Goal: Task Accomplishment & Management: Manage account settings

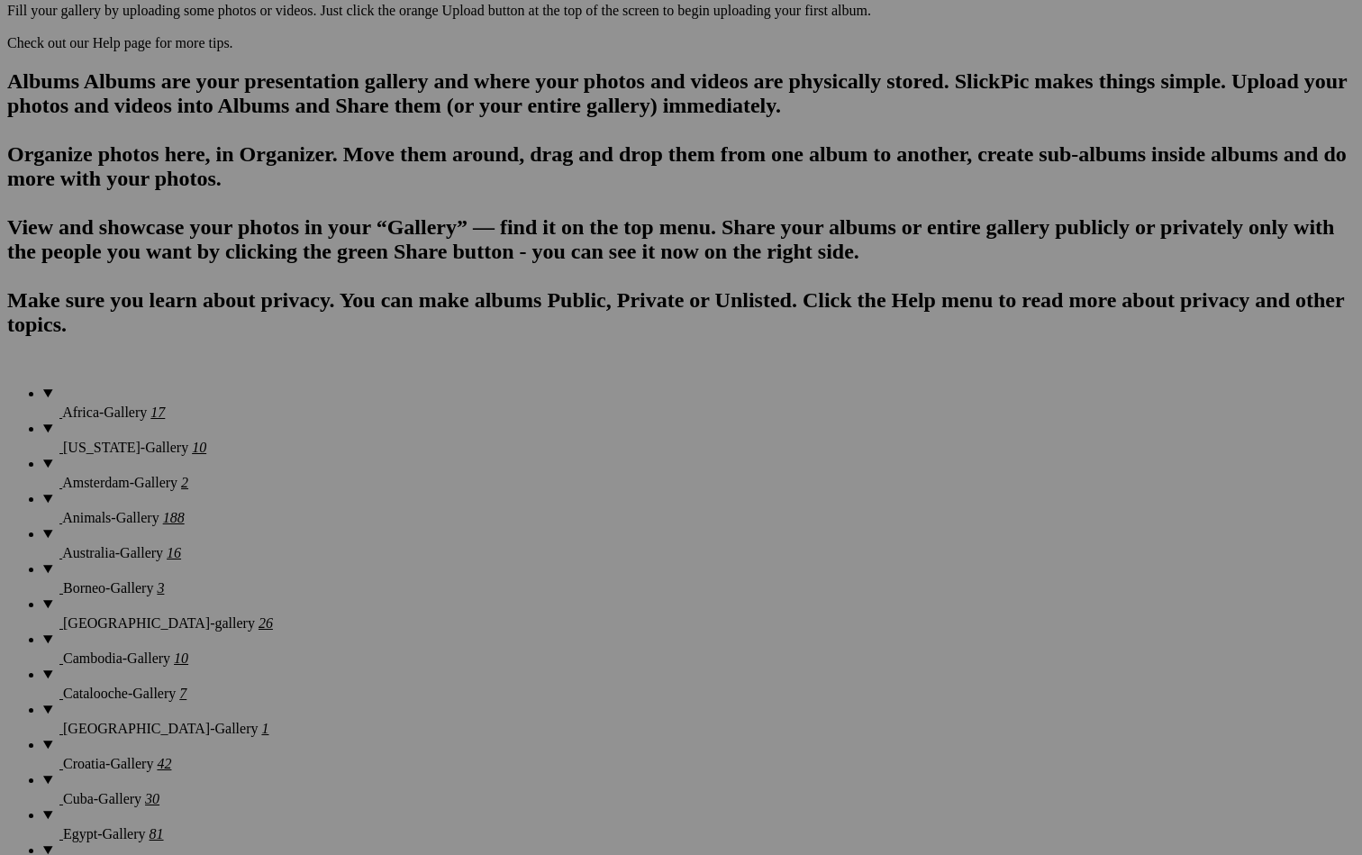
scroll to position [1108, 0]
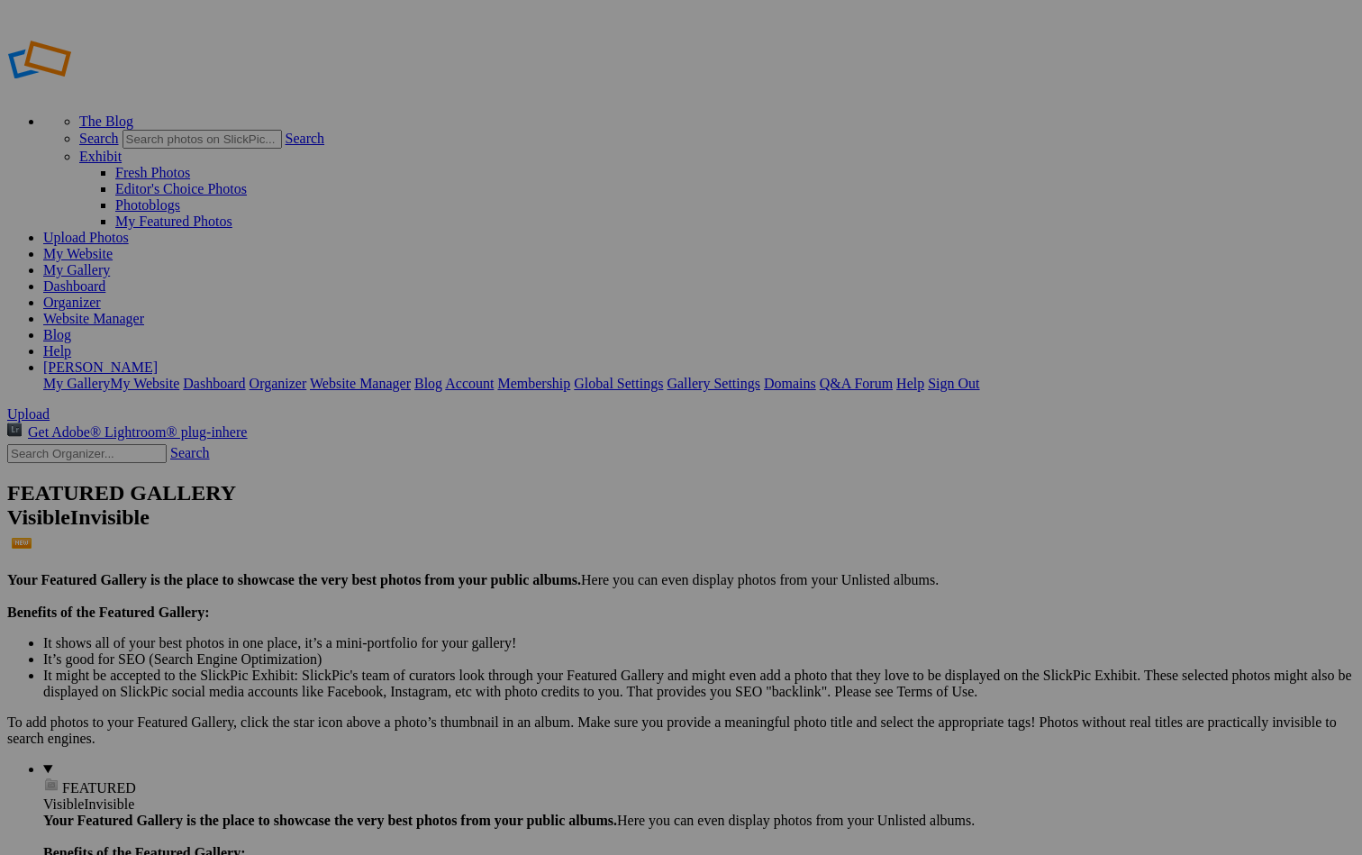
scroll to position [0, 0]
type input "Intentional Camera Movement"
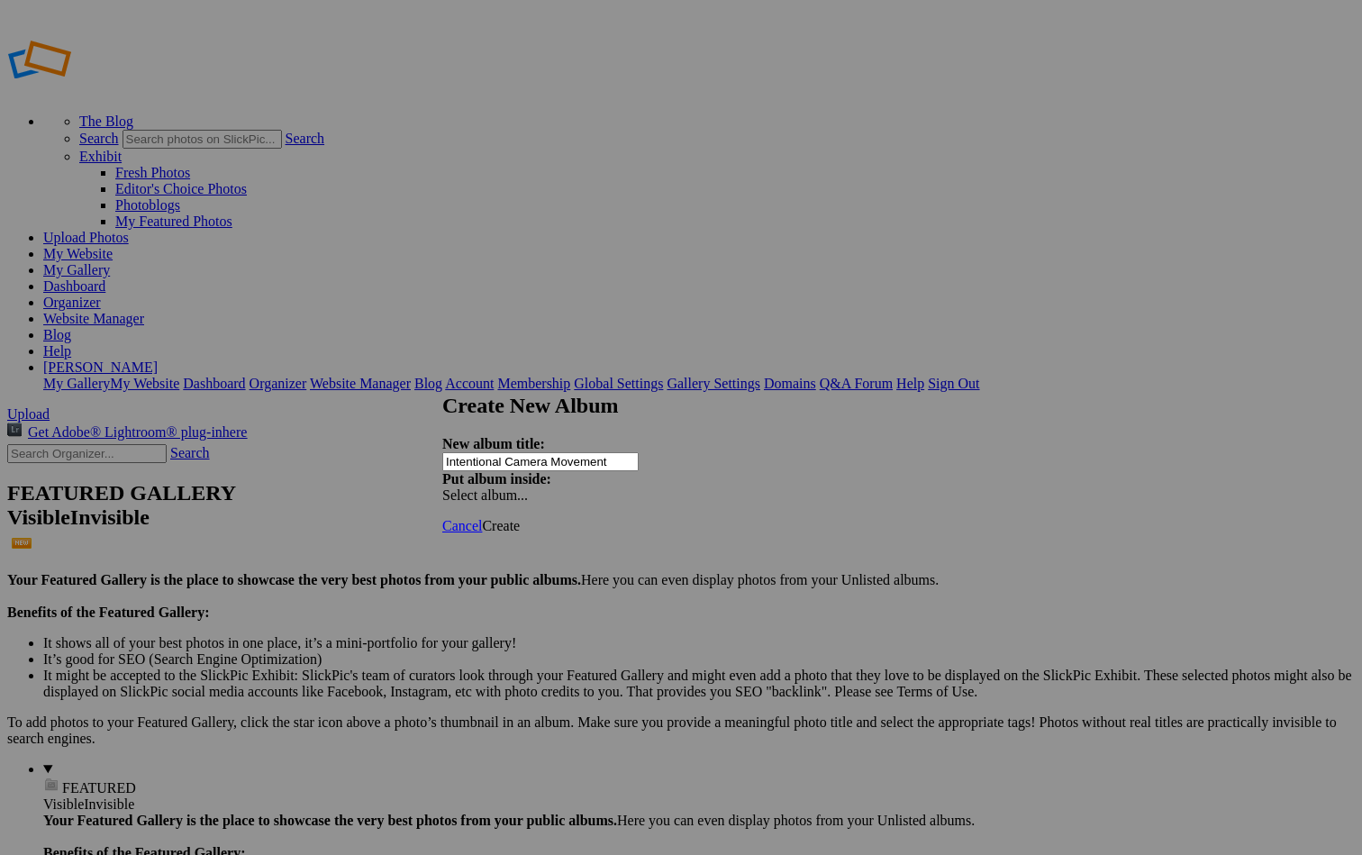
click at [520, 518] on span "Create" at bounding box center [501, 525] width 38 height 15
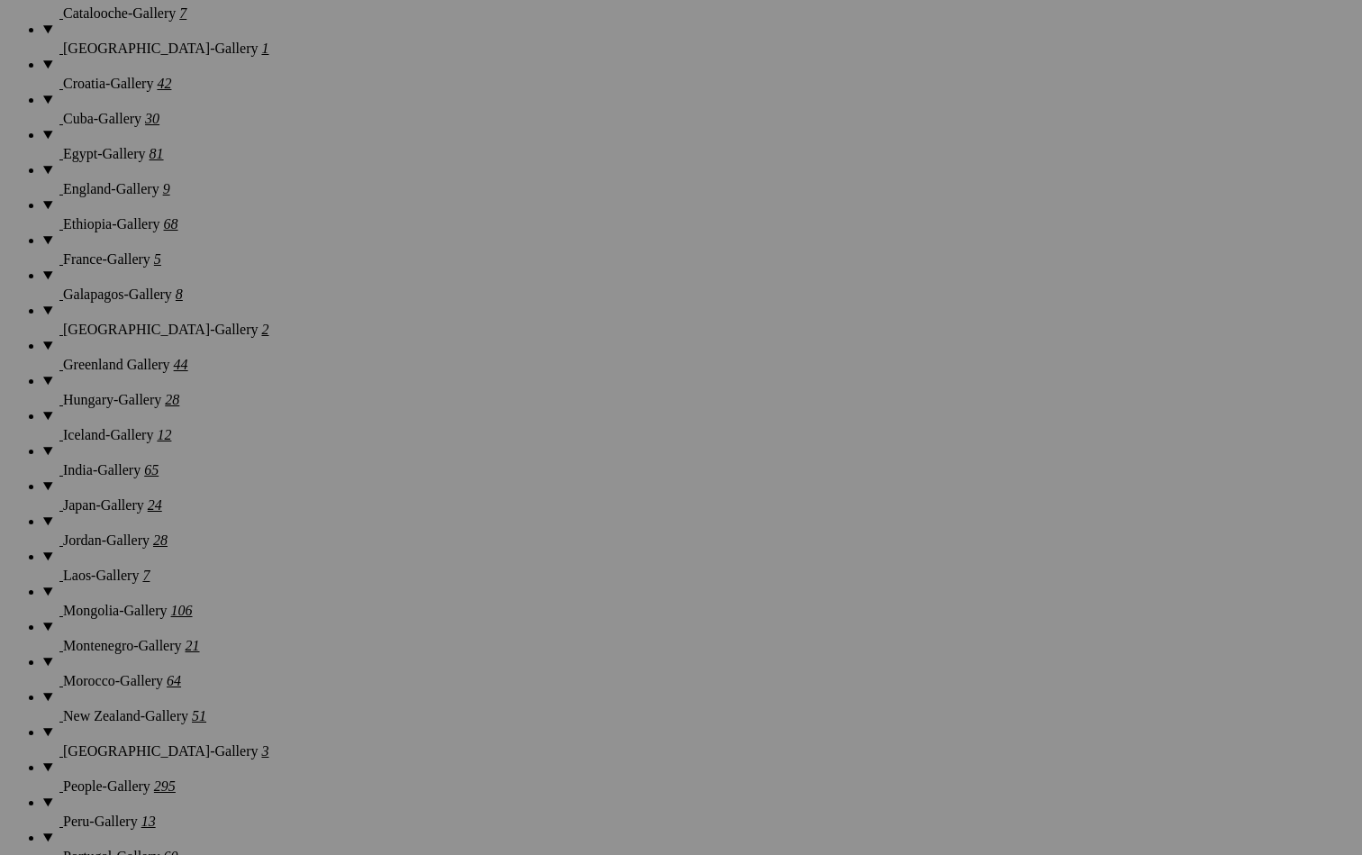
scroll to position [1694, 0]
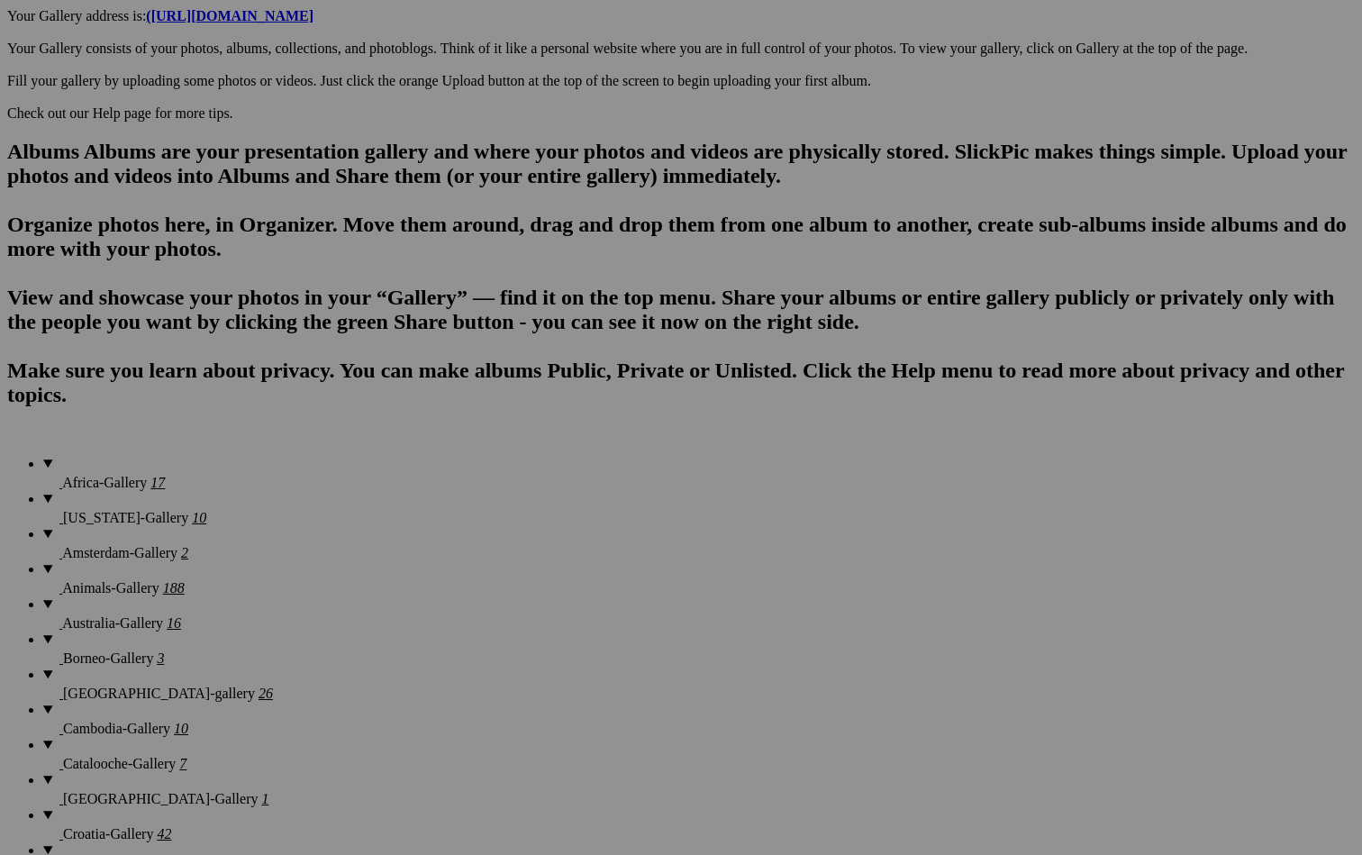
scroll to position [1007, 0]
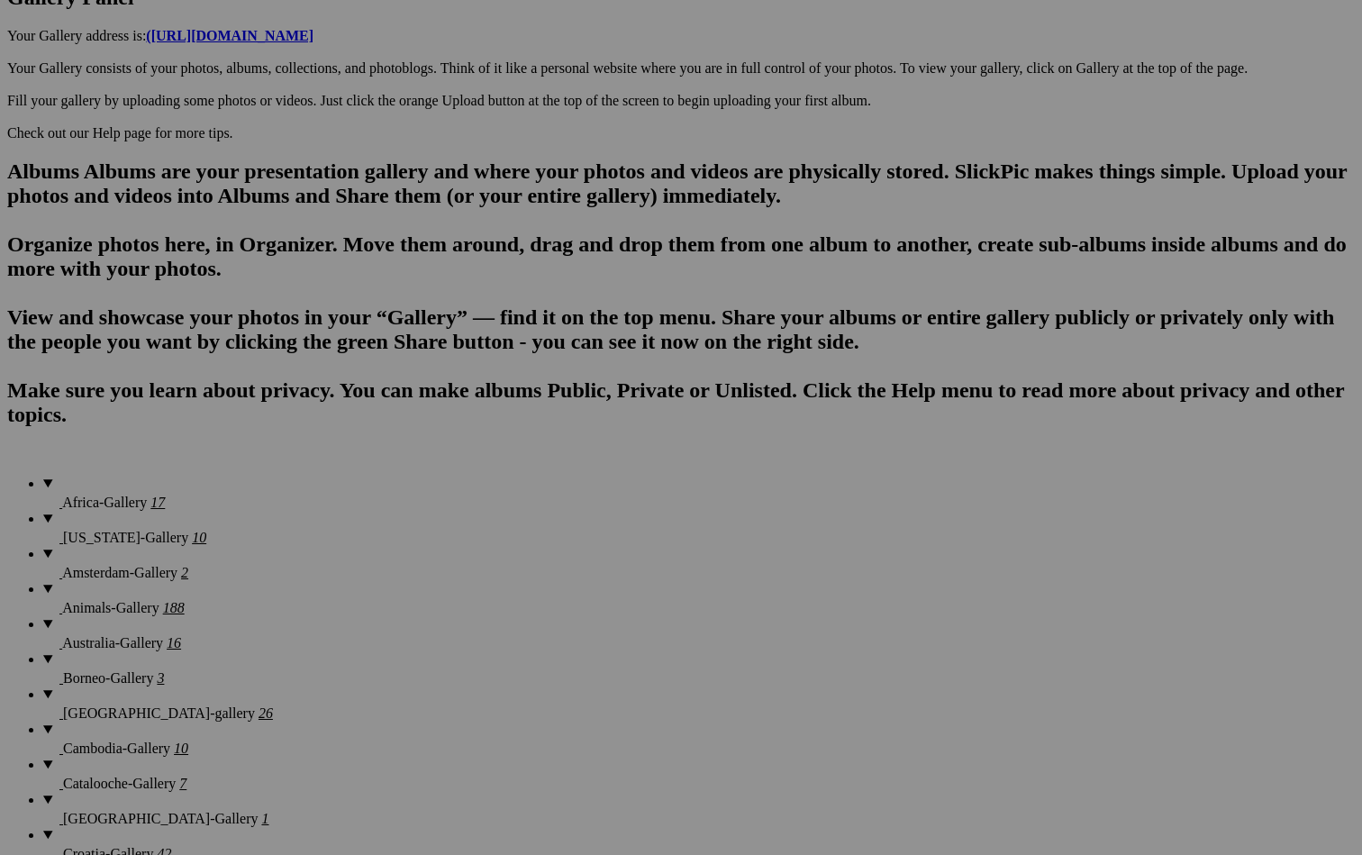
type input "Intentional Camera Movement"
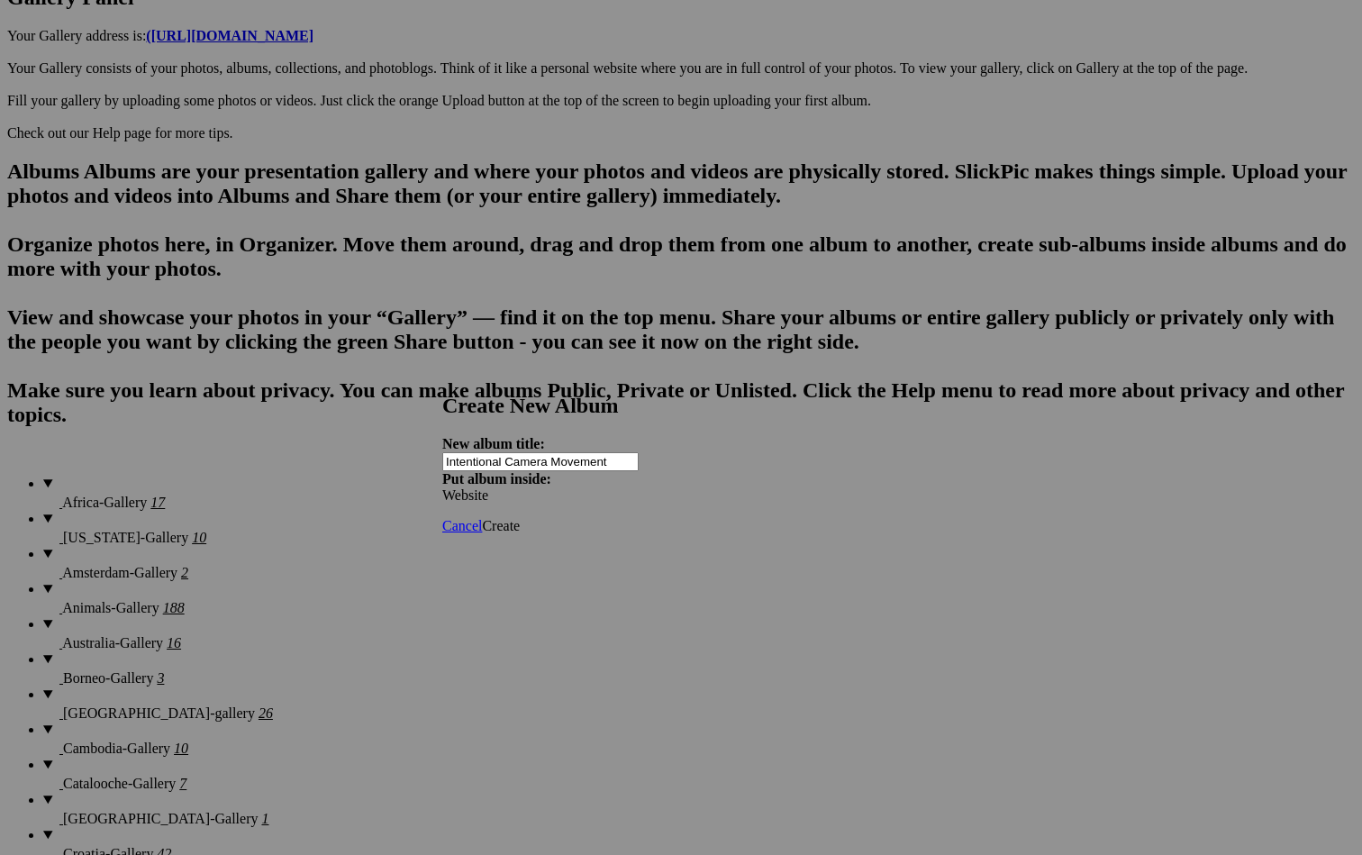
click at [520, 518] on span "Create" at bounding box center [501, 525] width 38 height 15
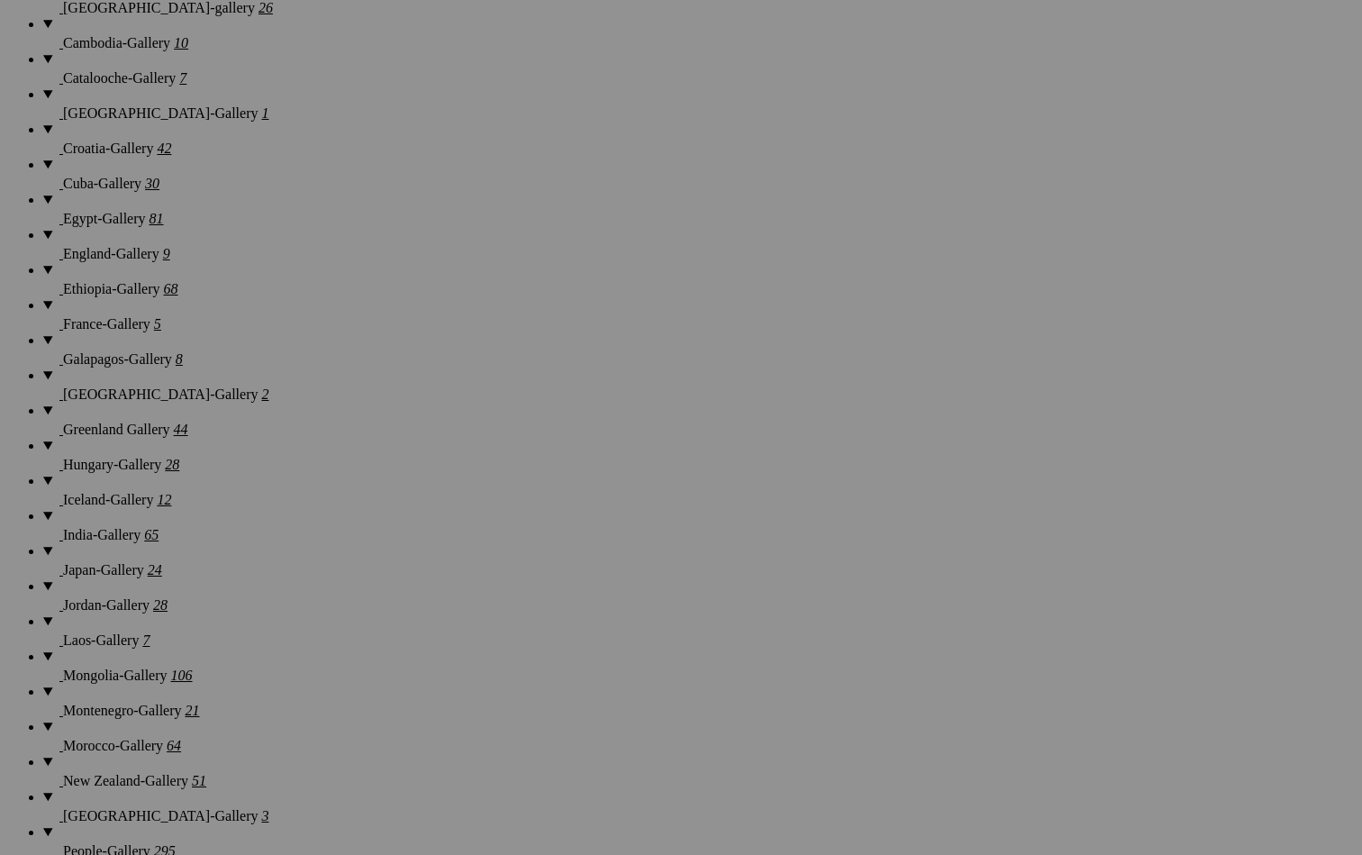
scroll to position [1716, 0]
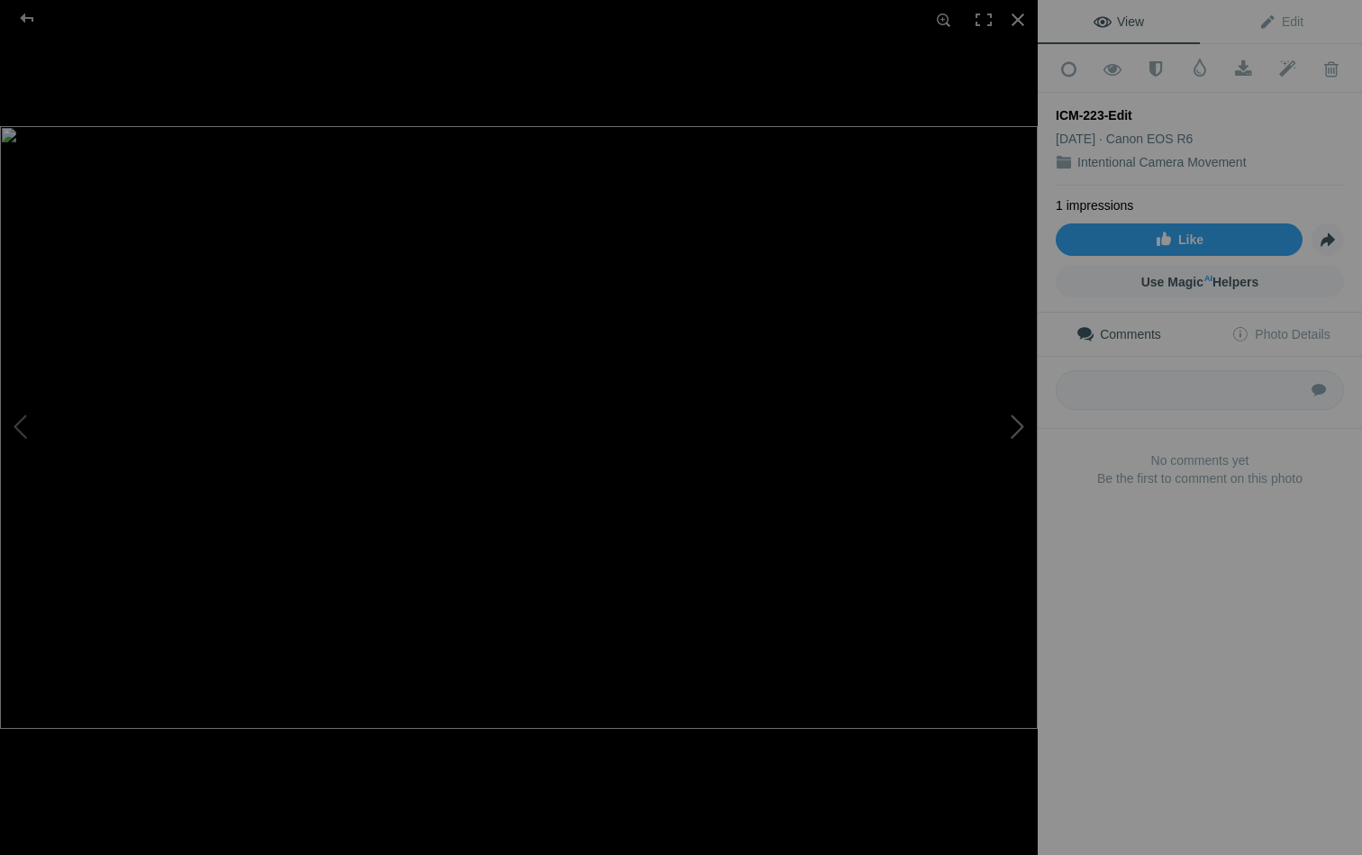
click at [1014, 416] on button at bounding box center [970, 428] width 135 height 308
click at [1015, 423] on button at bounding box center [970, 428] width 135 height 308
click at [22, 418] on button at bounding box center [67, 428] width 135 height 308
click at [1024, 20] on div at bounding box center [1018, 20] width 40 height 40
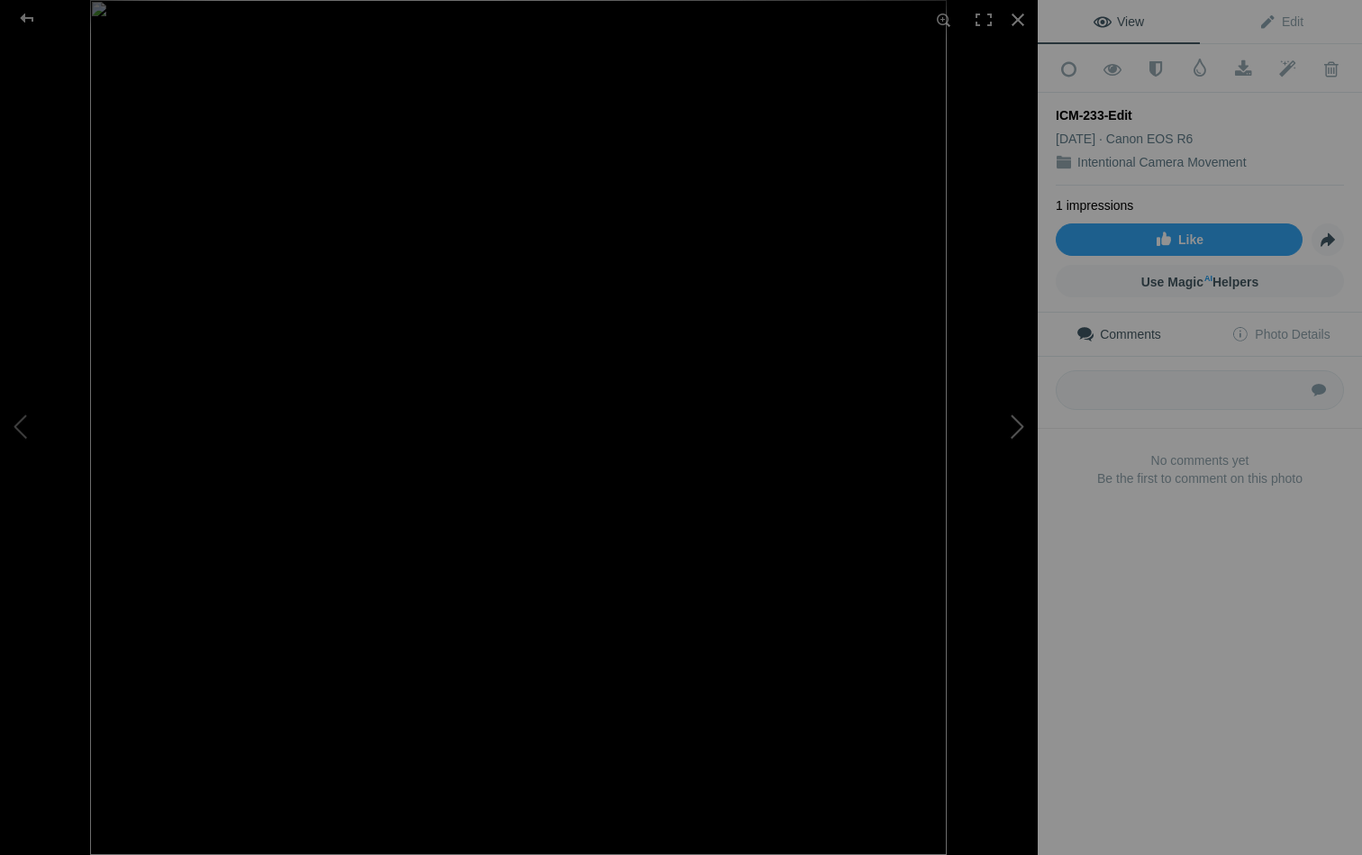
click at [1010, 416] on button at bounding box center [970, 428] width 135 height 308
click at [1011, 421] on button at bounding box center [970, 428] width 135 height 308
click at [21, 425] on button at bounding box center [67, 428] width 135 height 308
click at [1022, 13] on div at bounding box center [1018, 20] width 40 height 40
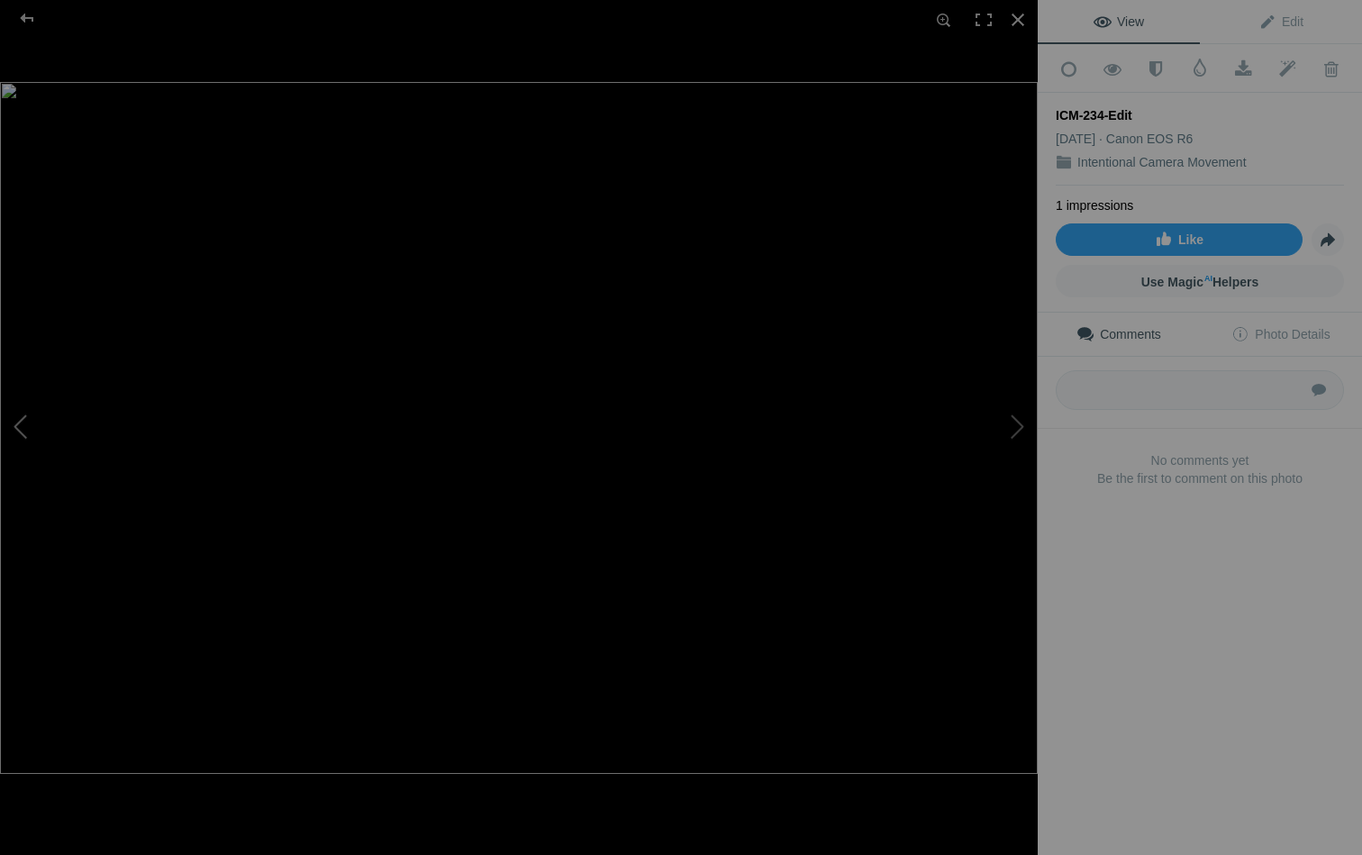
click at [22, 420] on button at bounding box center [67, 428] width 135 height 308
click at [1009, 418] on button at bounding box center [970, 428] width 135 height 308
click at [1019, 8] on div at bounding box center [1018, 20] width 40 height 40
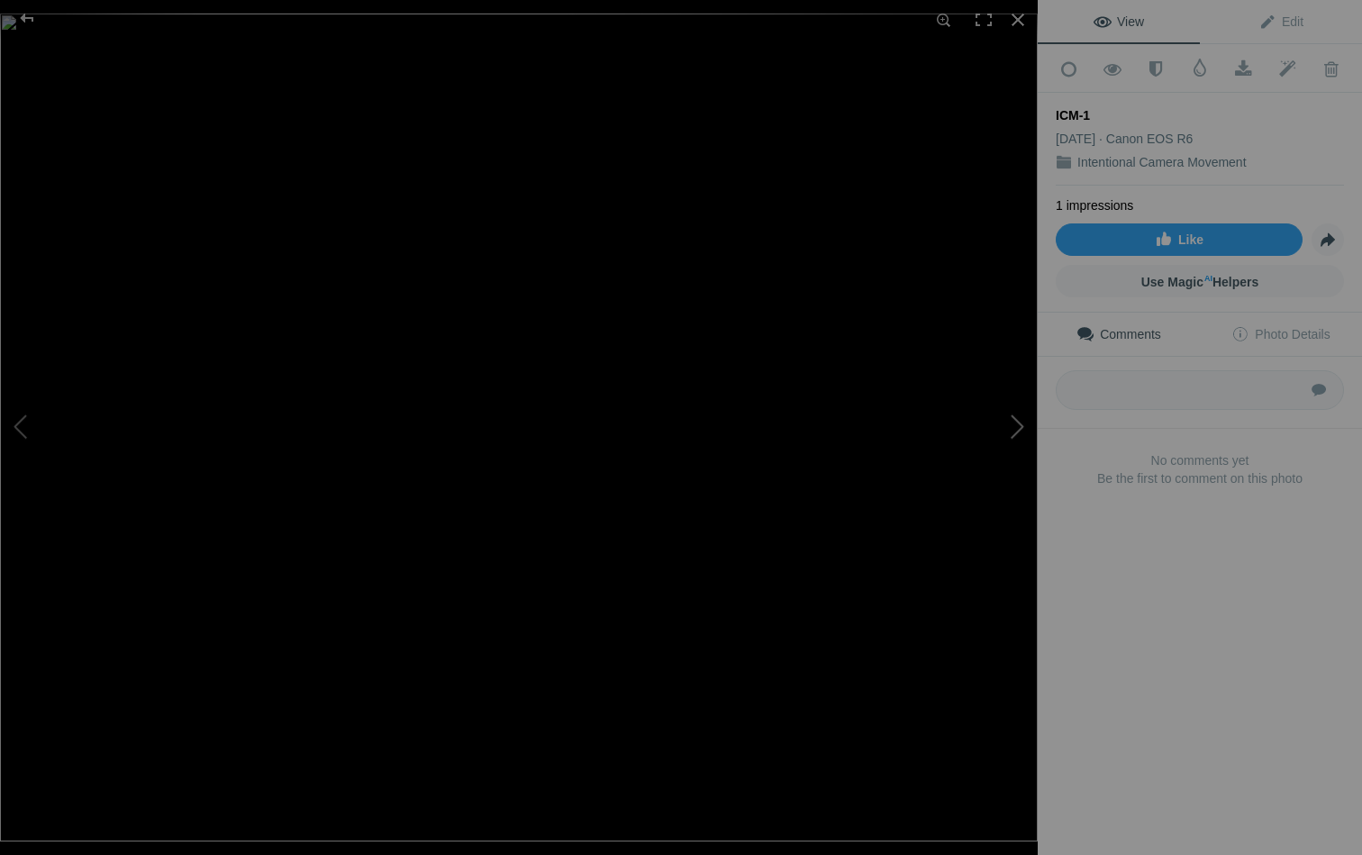
click at [1017, 425] on button at bounding box center [970, 428] width 135 height 308
click at [1017, 17] on div at bounding box center [1018, 20] width 40 height 40
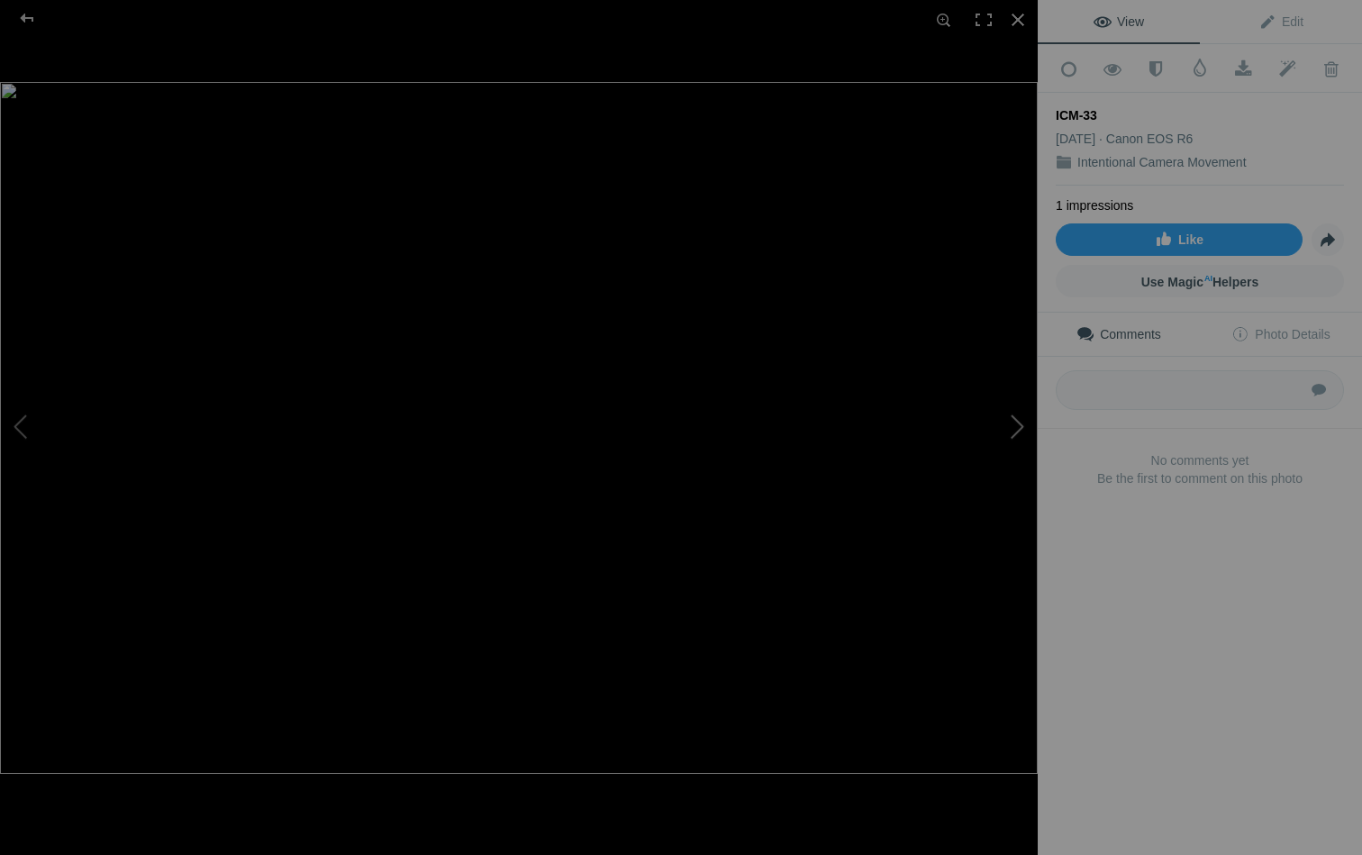
click at [1019, 421] on button at bounding box center [970, 428] width 135 height 308
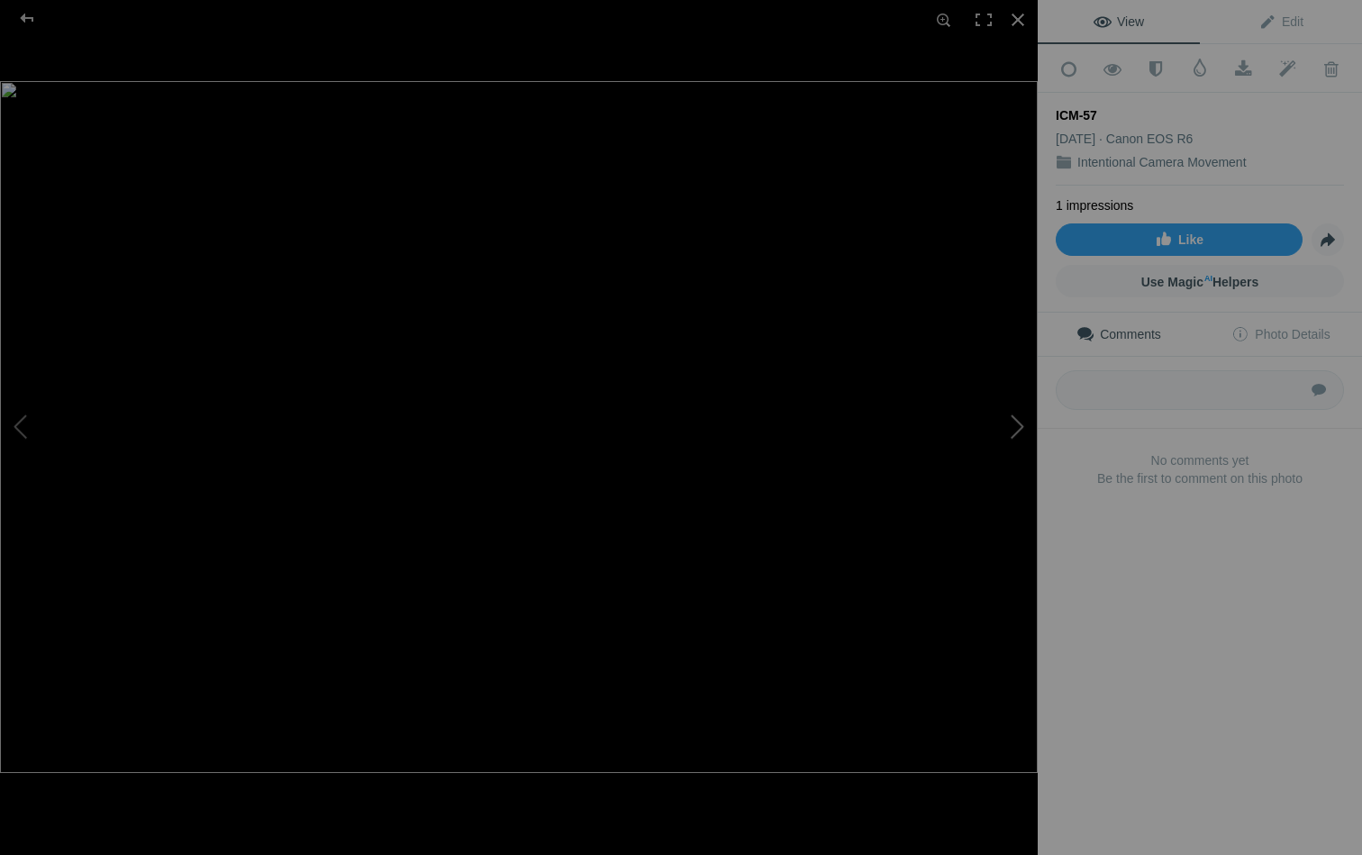
click at [1019, 421] on button at bounding box center [970, 428] width 135 height 308
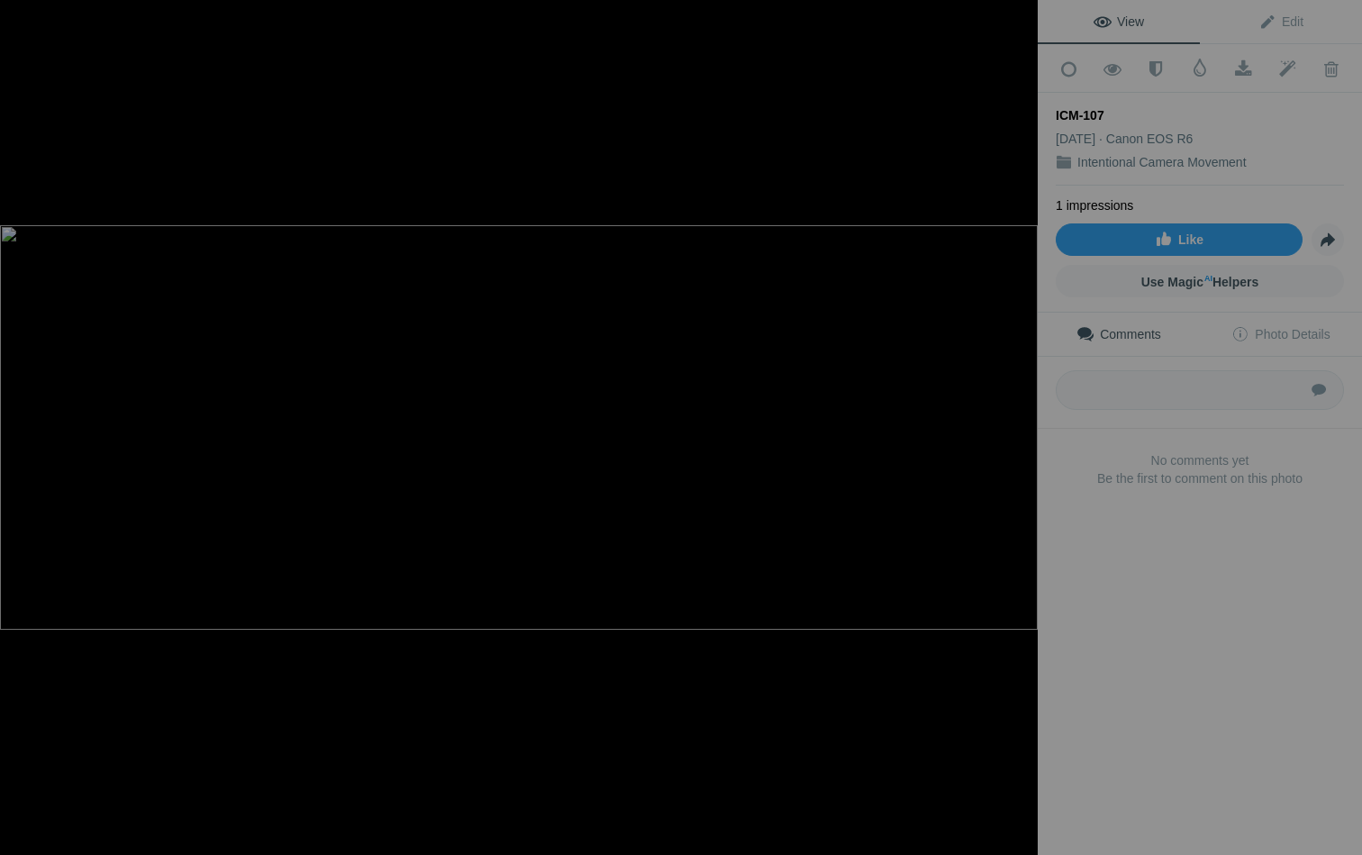
click at [1019, 421] on button at bounding box center [970, 428] width 135 height 308
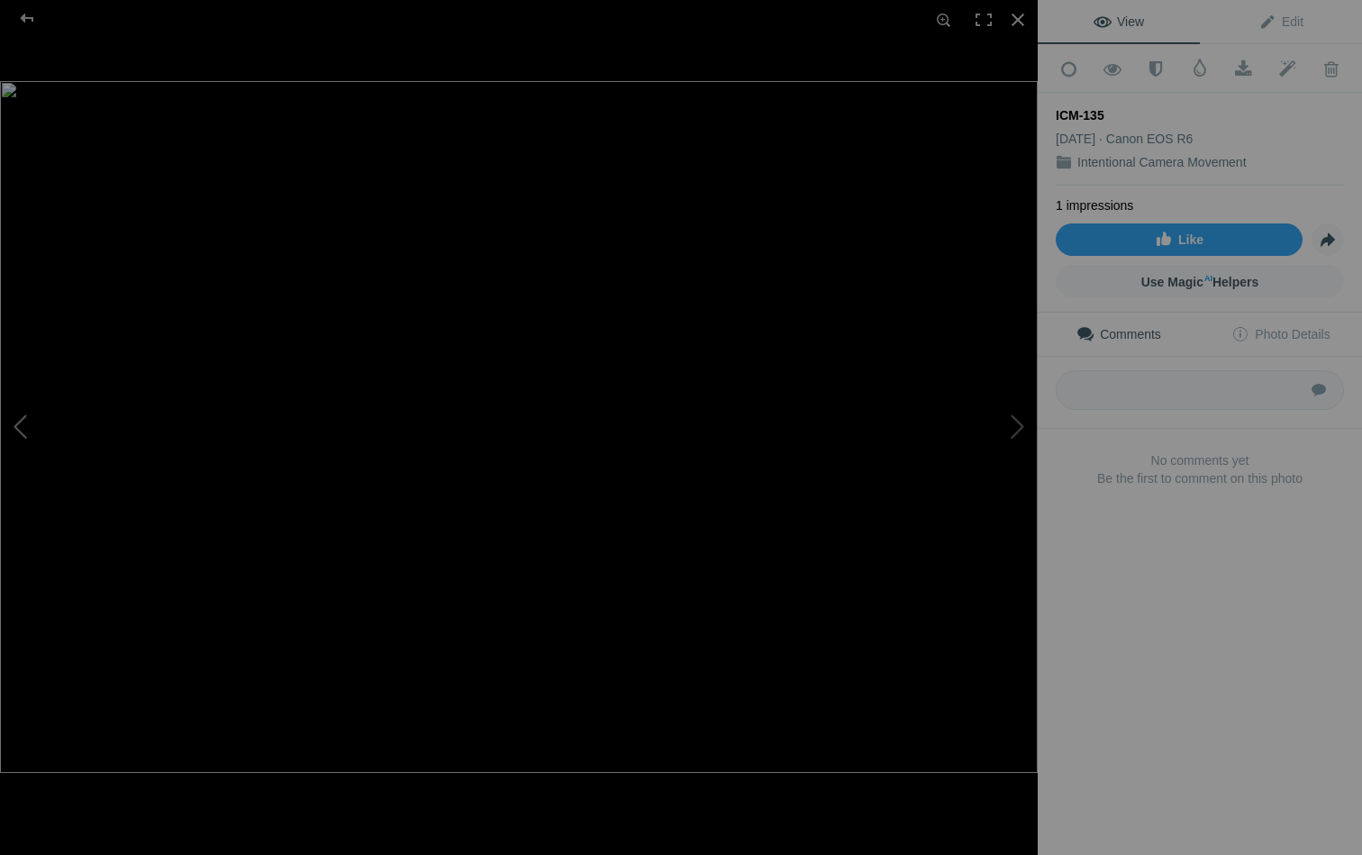
click at [19, 427] on button at bounding box center [67, 428] width 135 height 308
click at [1020, 21] on div at bounding box center [1018, 20] width 40 height 40
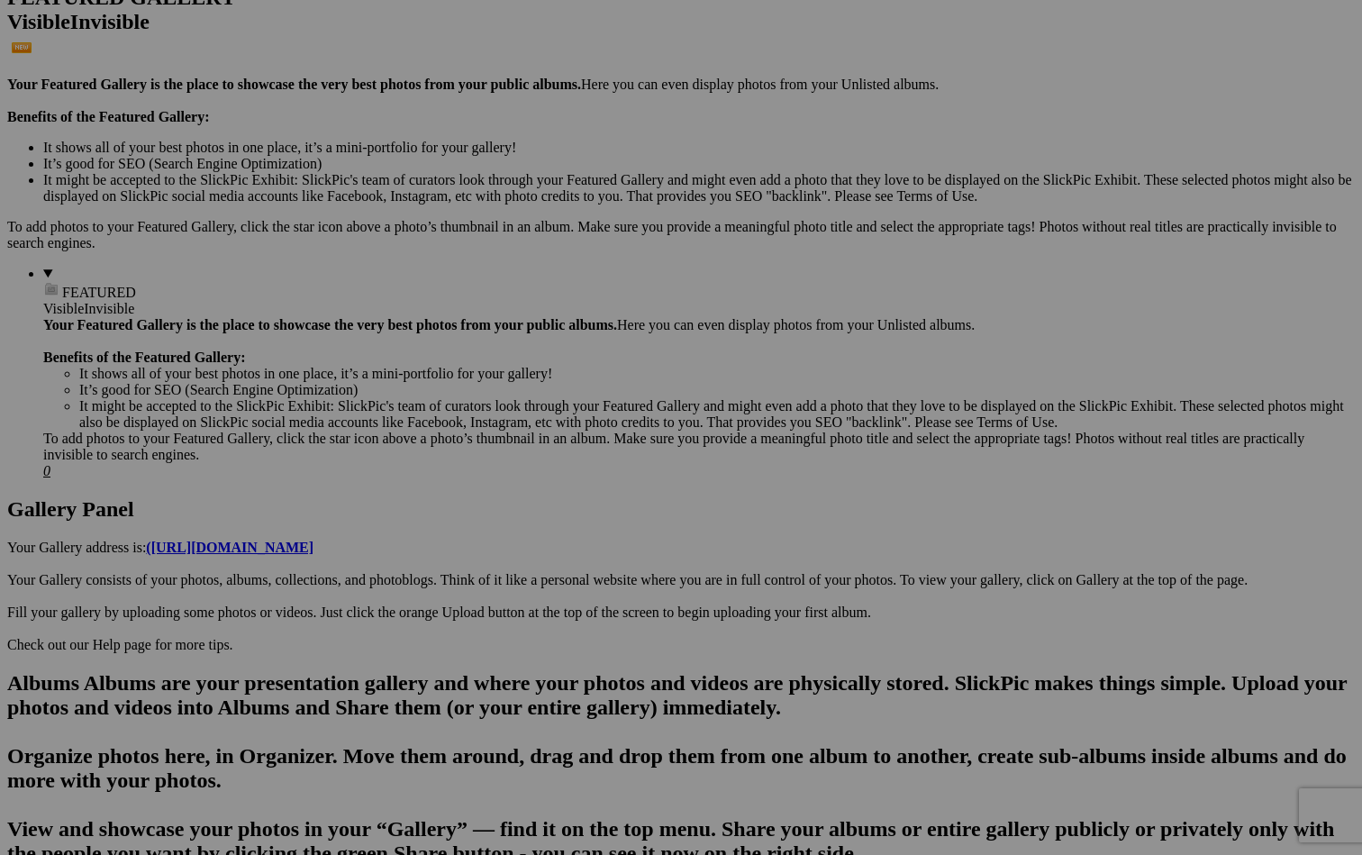
scroll to position [499, 0]
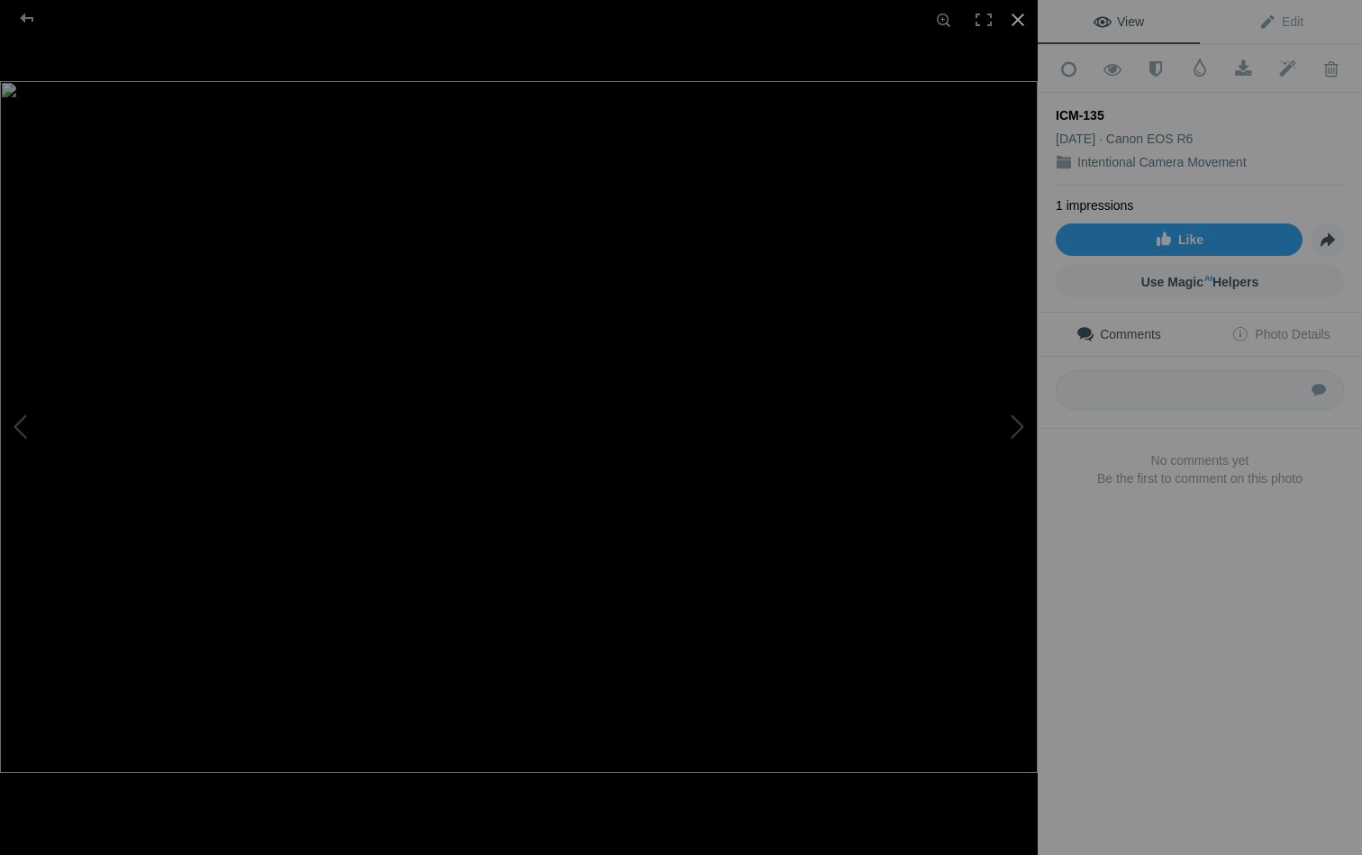
click at [1018, 12] on div at bounding box center [1018, 20] width 40 height 40
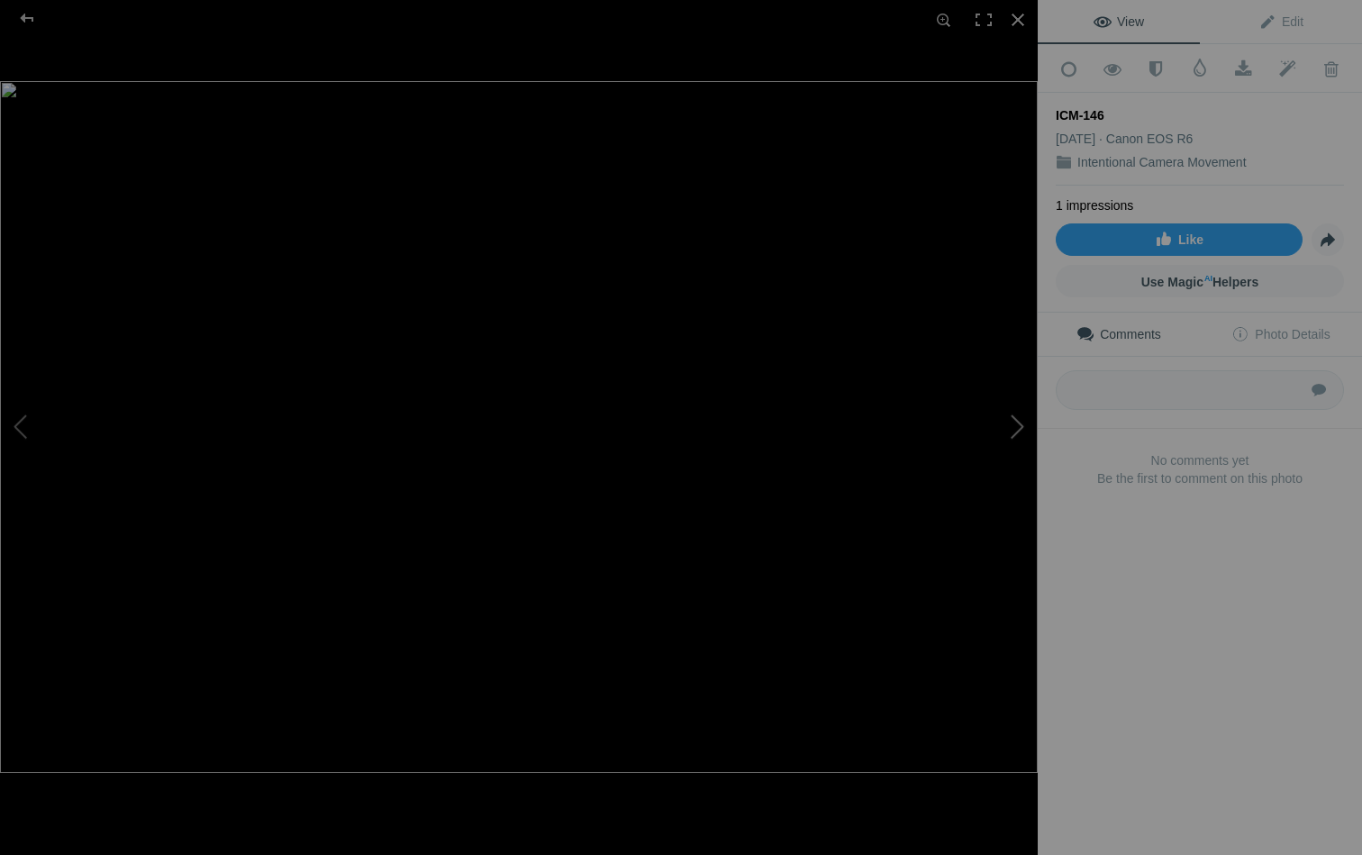
click at [1016, 423] on button at bounding box center [970, 428] width 135 height 308
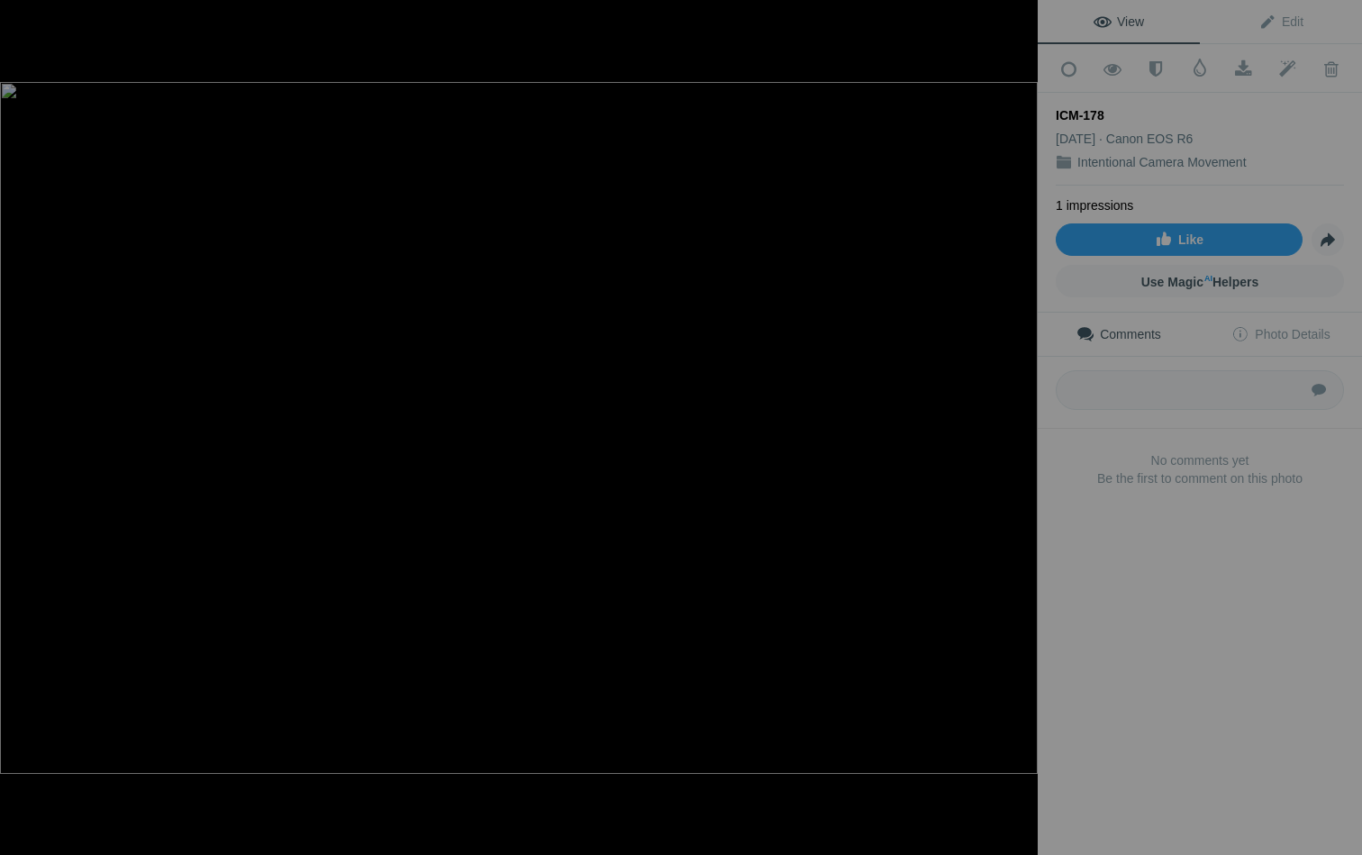
click at [1016, 423] on button at bounding box center [970, 428] width 135 height 308
click at [1021, 423] on button at bounding box center [970, 428] width 135 height 308
click at [22, 420] on button at bounding box center [67, 428] width 135 height 308
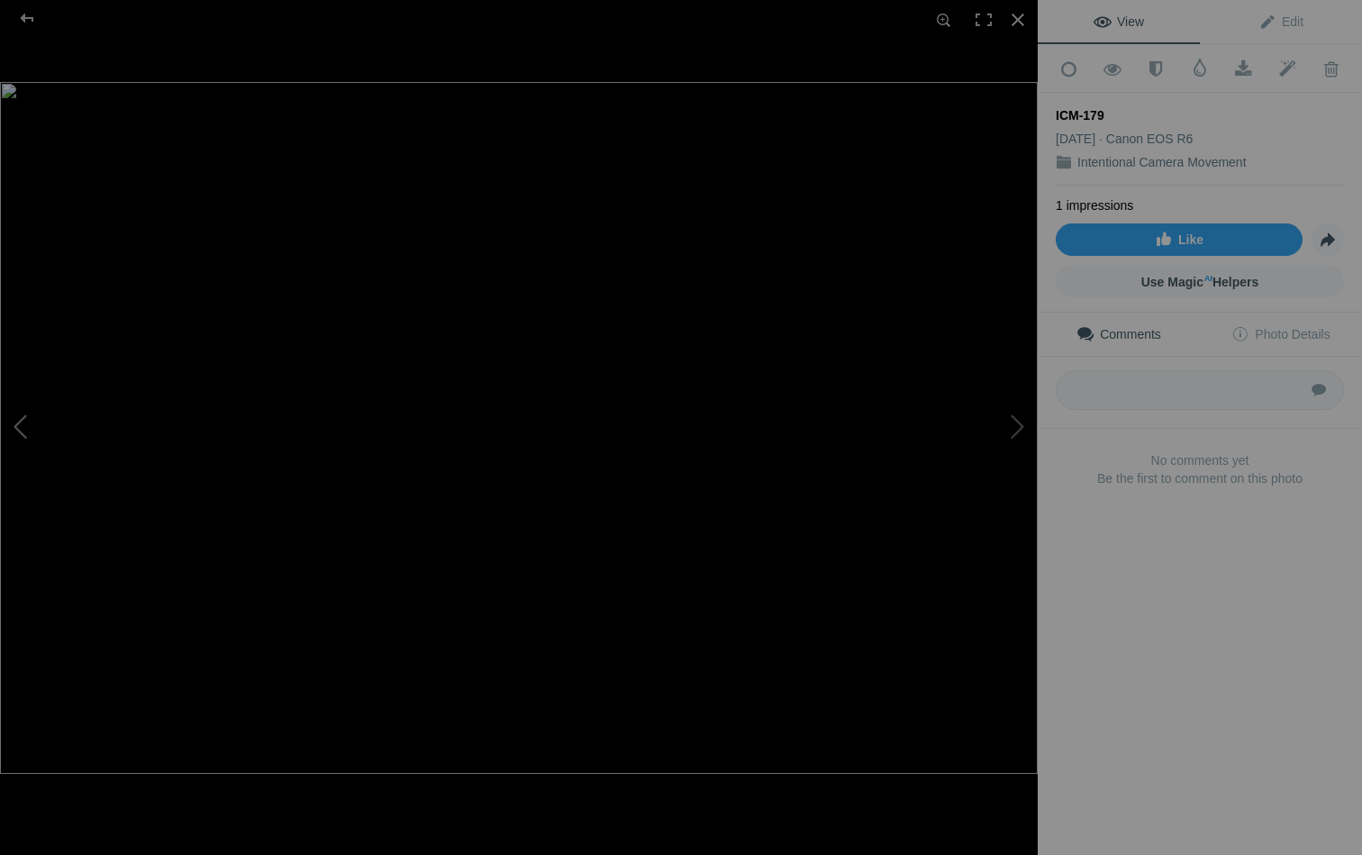
click at [22, 420] on button at bounding box center [67, 428] width 135 height 308
click at [1016, 20] on div at bounding box center [1018, 20] width 40 height 40
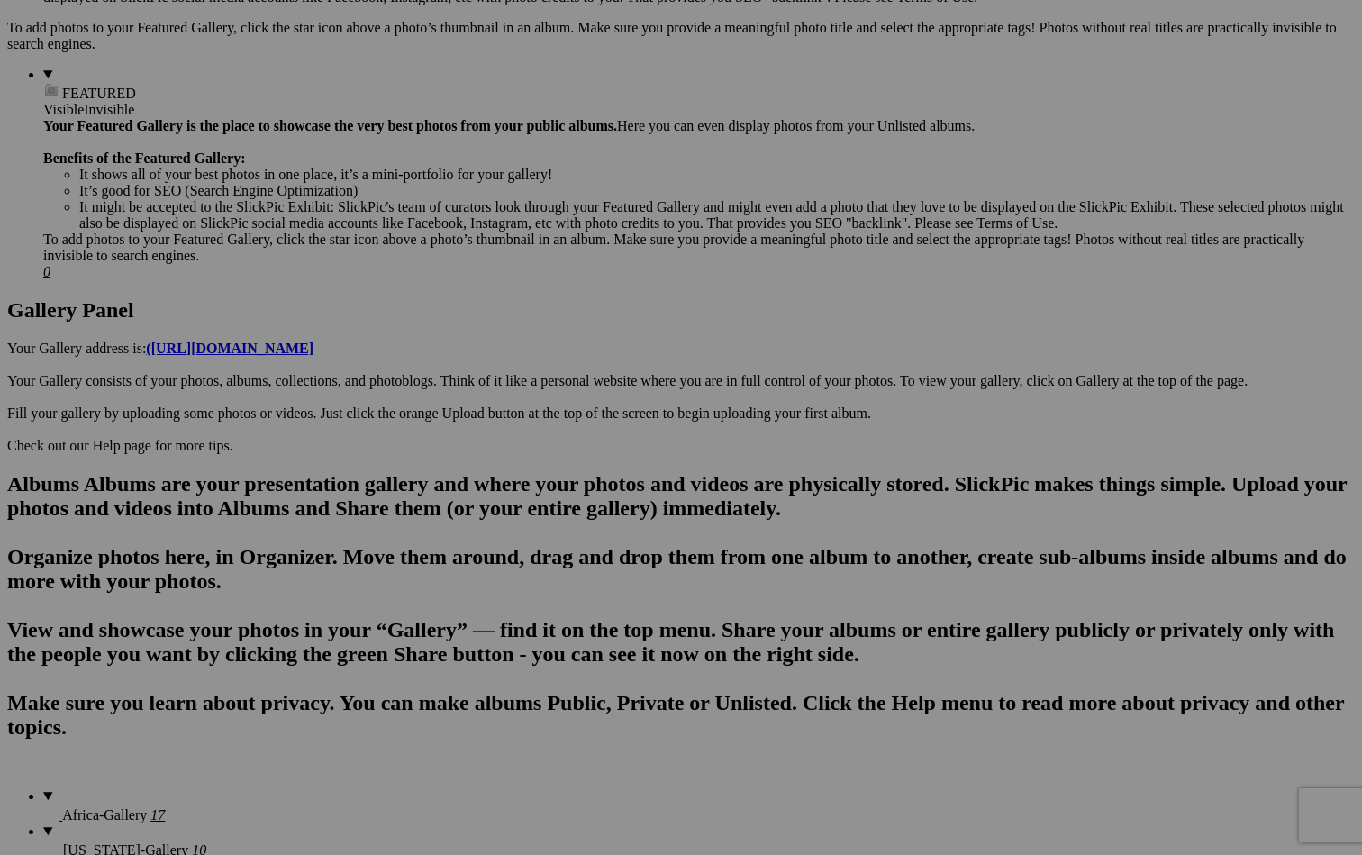
scroll to position [666, 0]
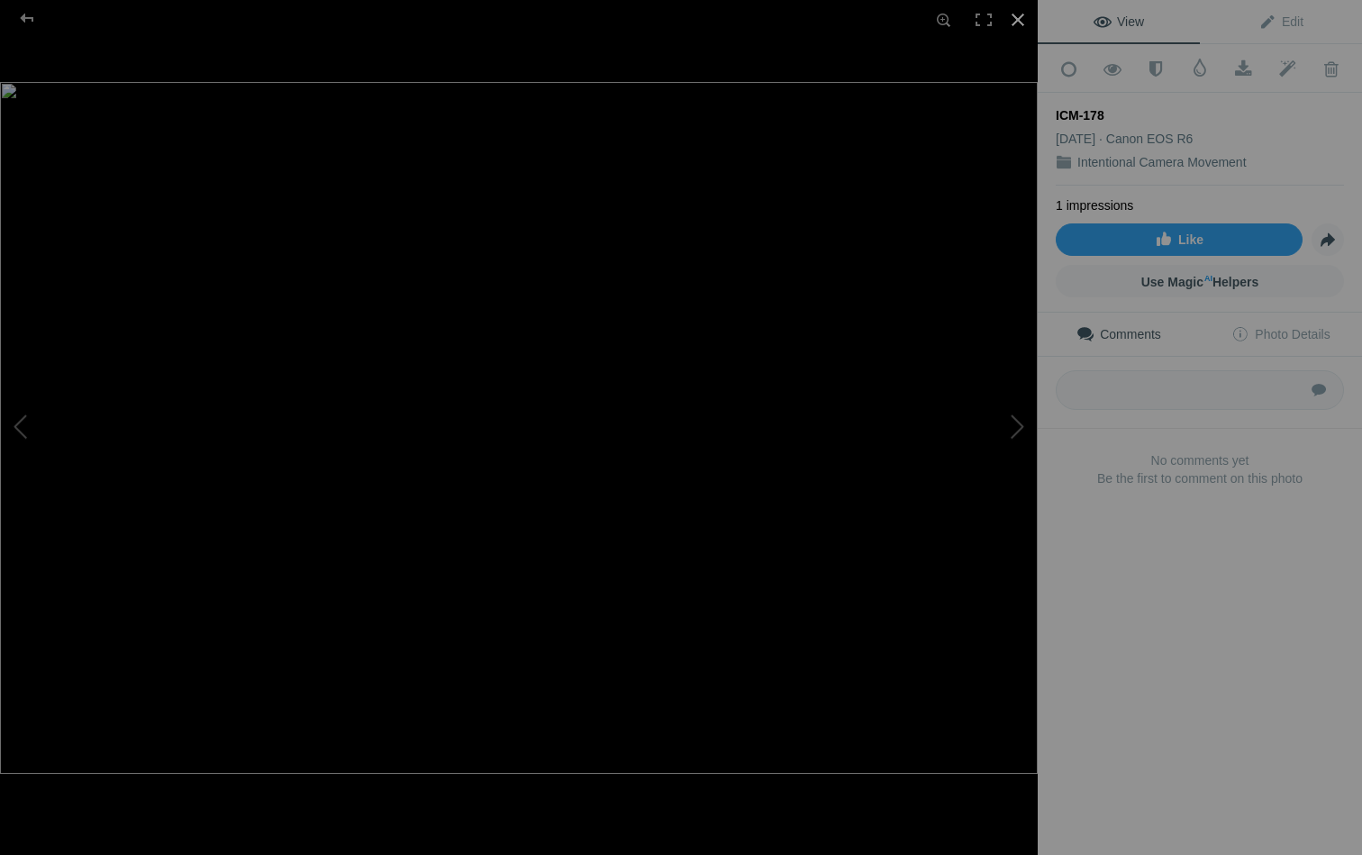
click at [1015, 23] on div at bounding box center [1018, 20] width 40 height 40
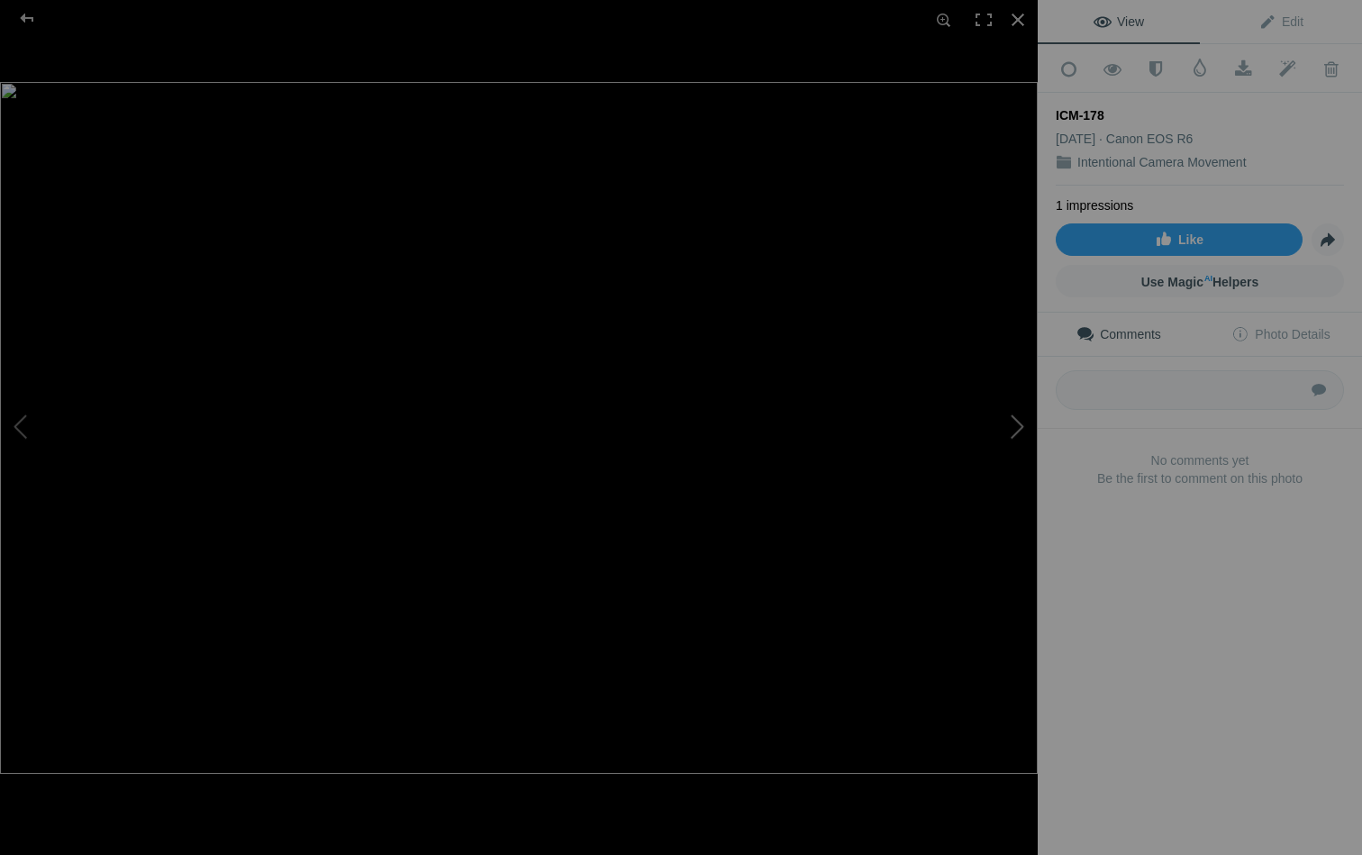
click at [1015, 418] on button at bounding box center [970, 428] width 135 height 308
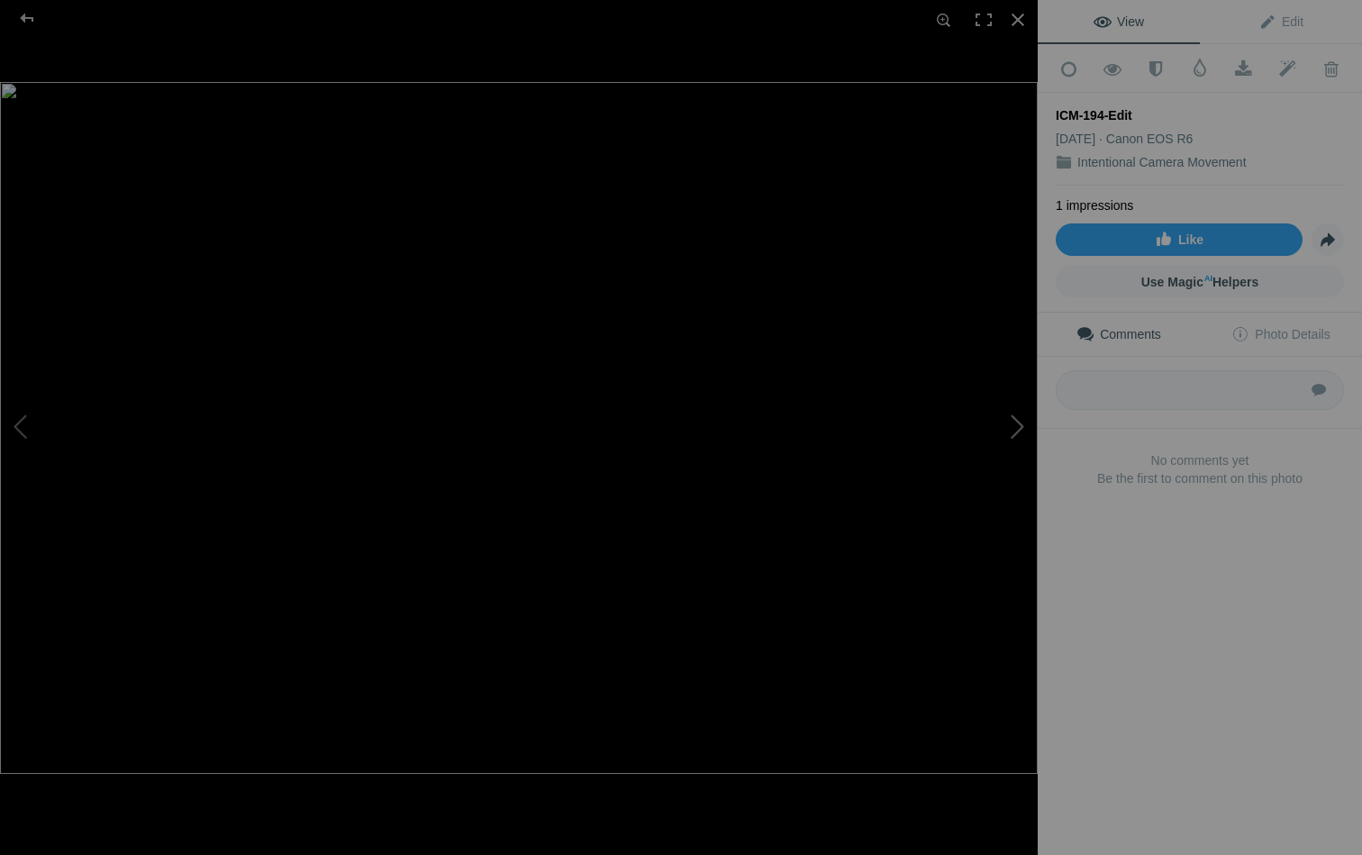
click at [1015, 418] on button at bounding box center [970, 428] width 135 height 308
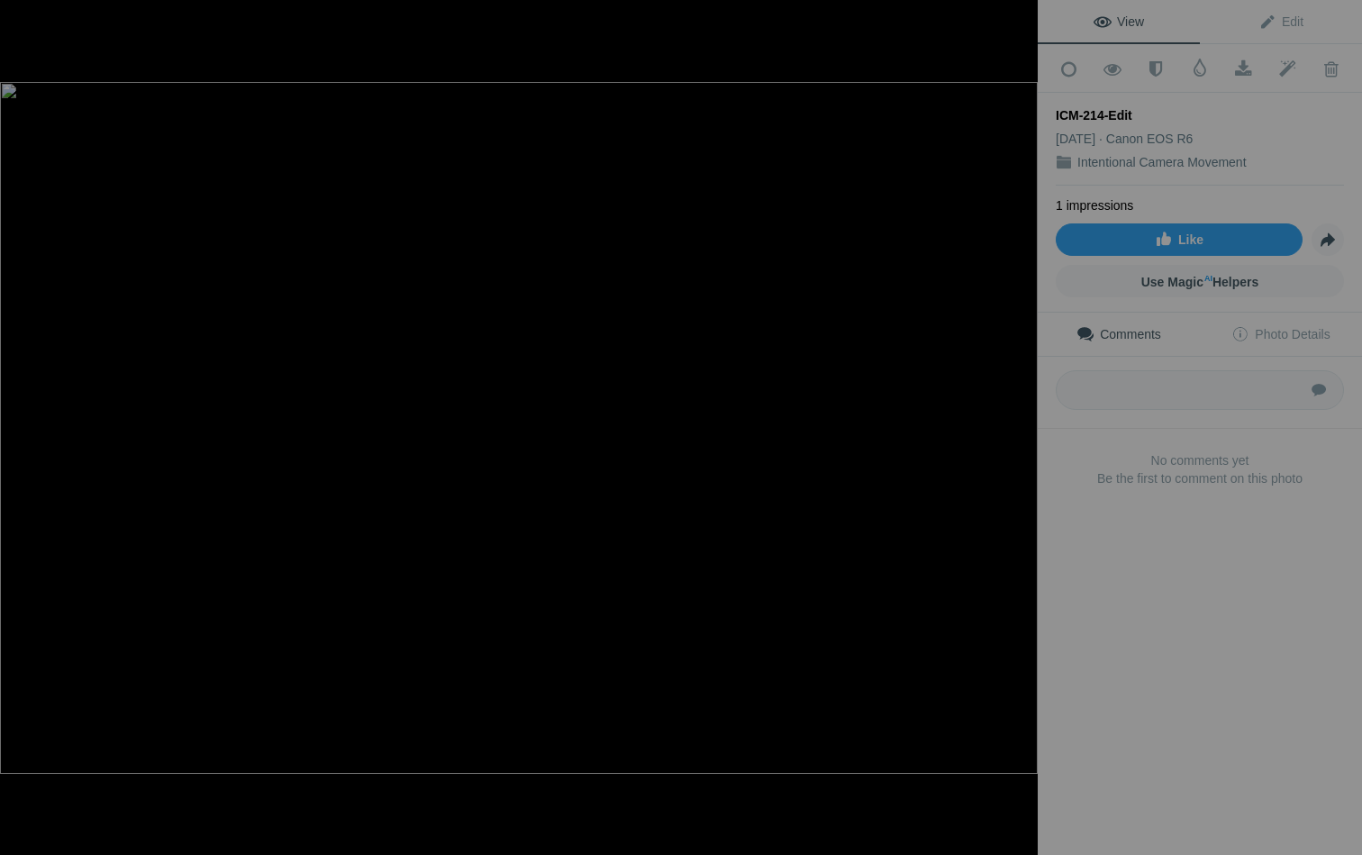
click at [1015, 418] on button at bounding box center [970, 428] width 135 height 308
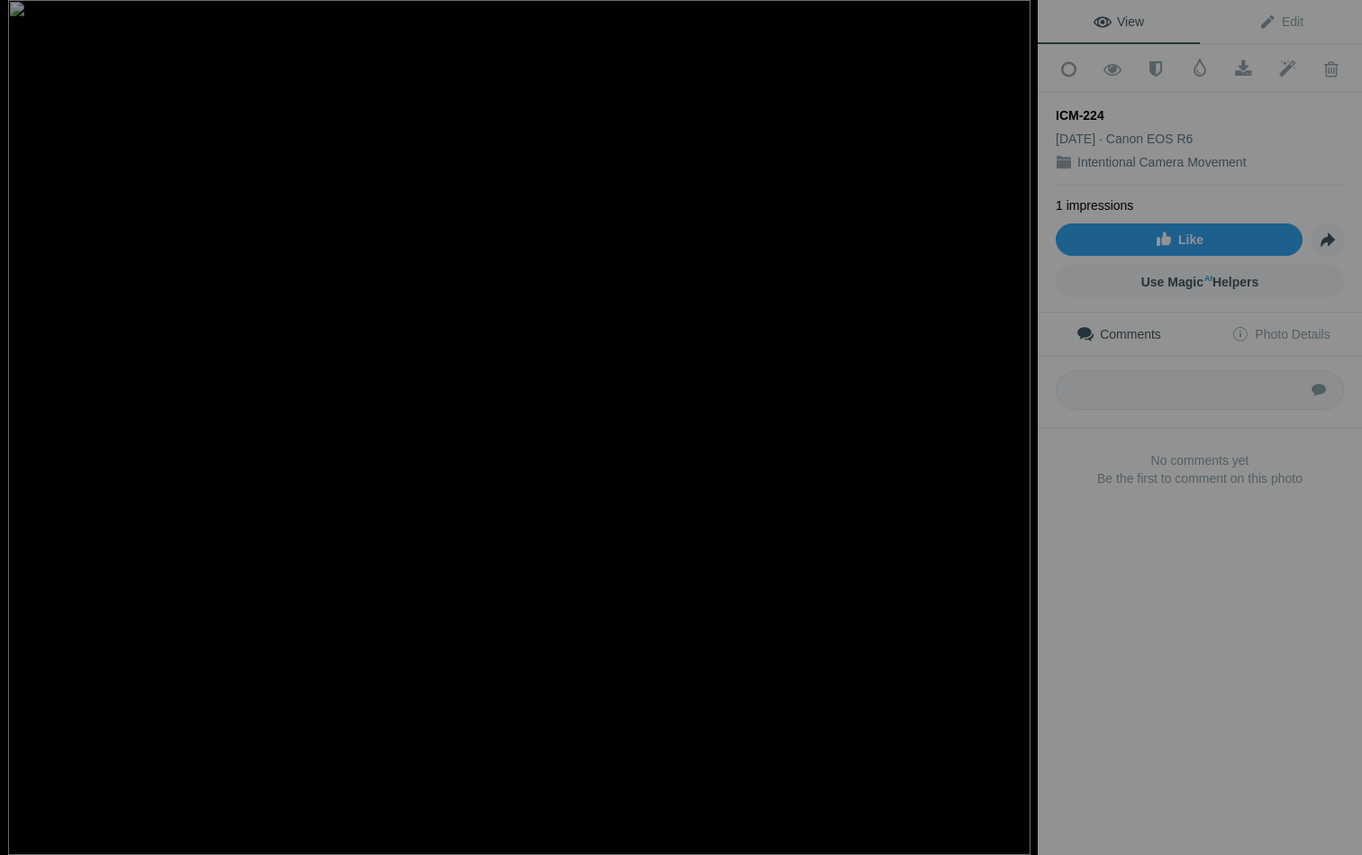
click at [1015, 418] on button at bounding box center [970, 428] width 135 height 308
click at [30, 426] on button at bounding box center [67, 428] width 135 height 308
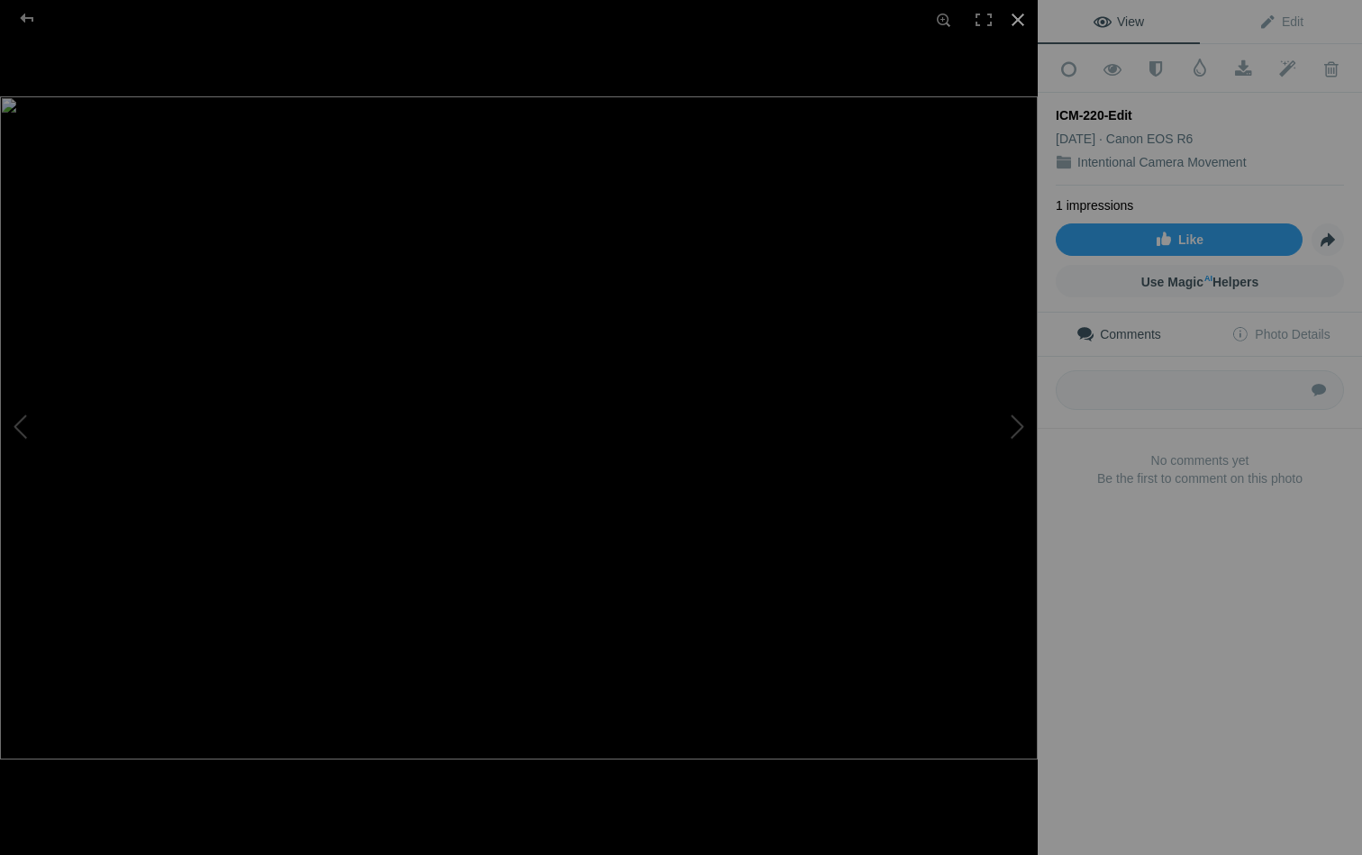
click at [1021, 18] on div at bounding box center [1018, 20] width 40 height 40
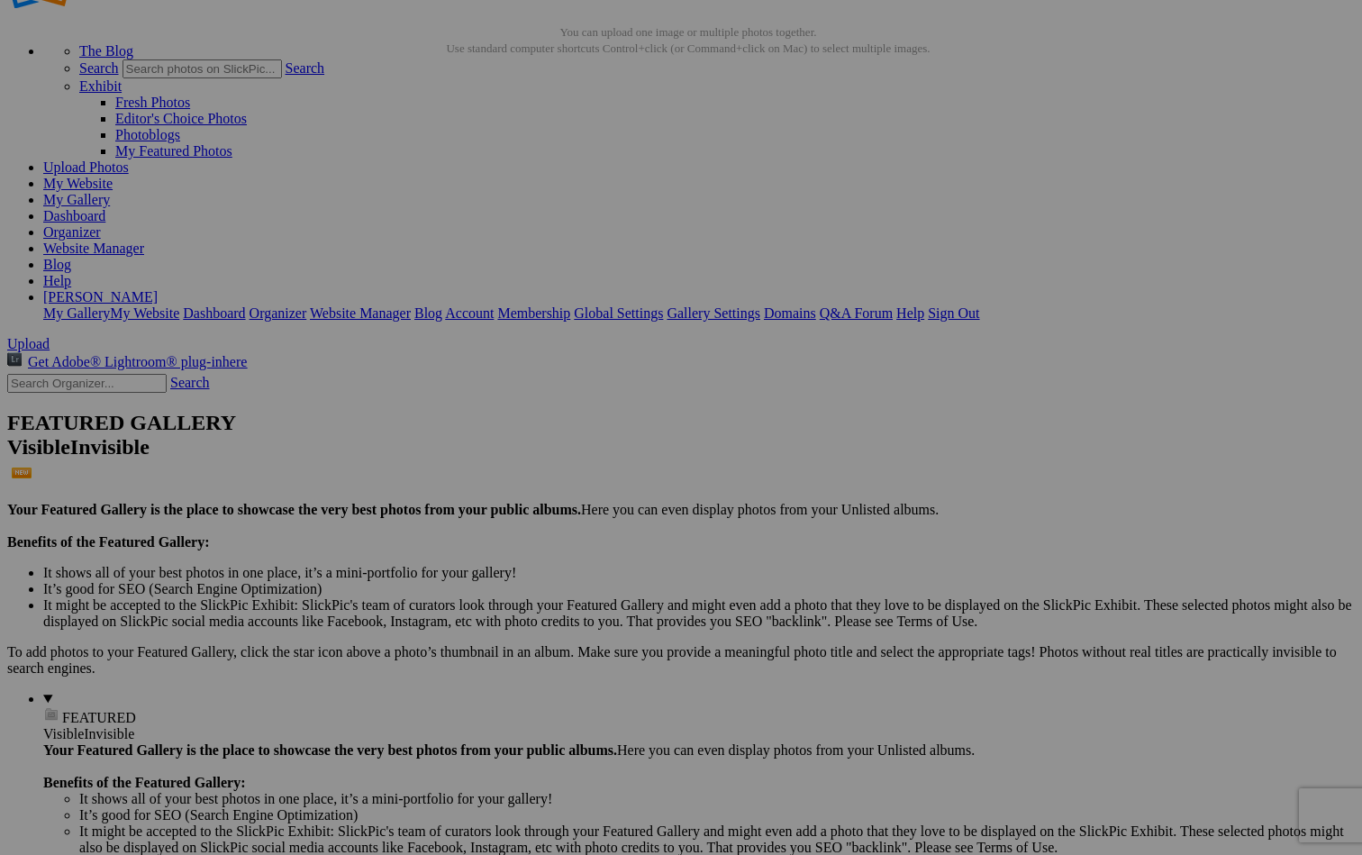
scroll to position [71, 0]
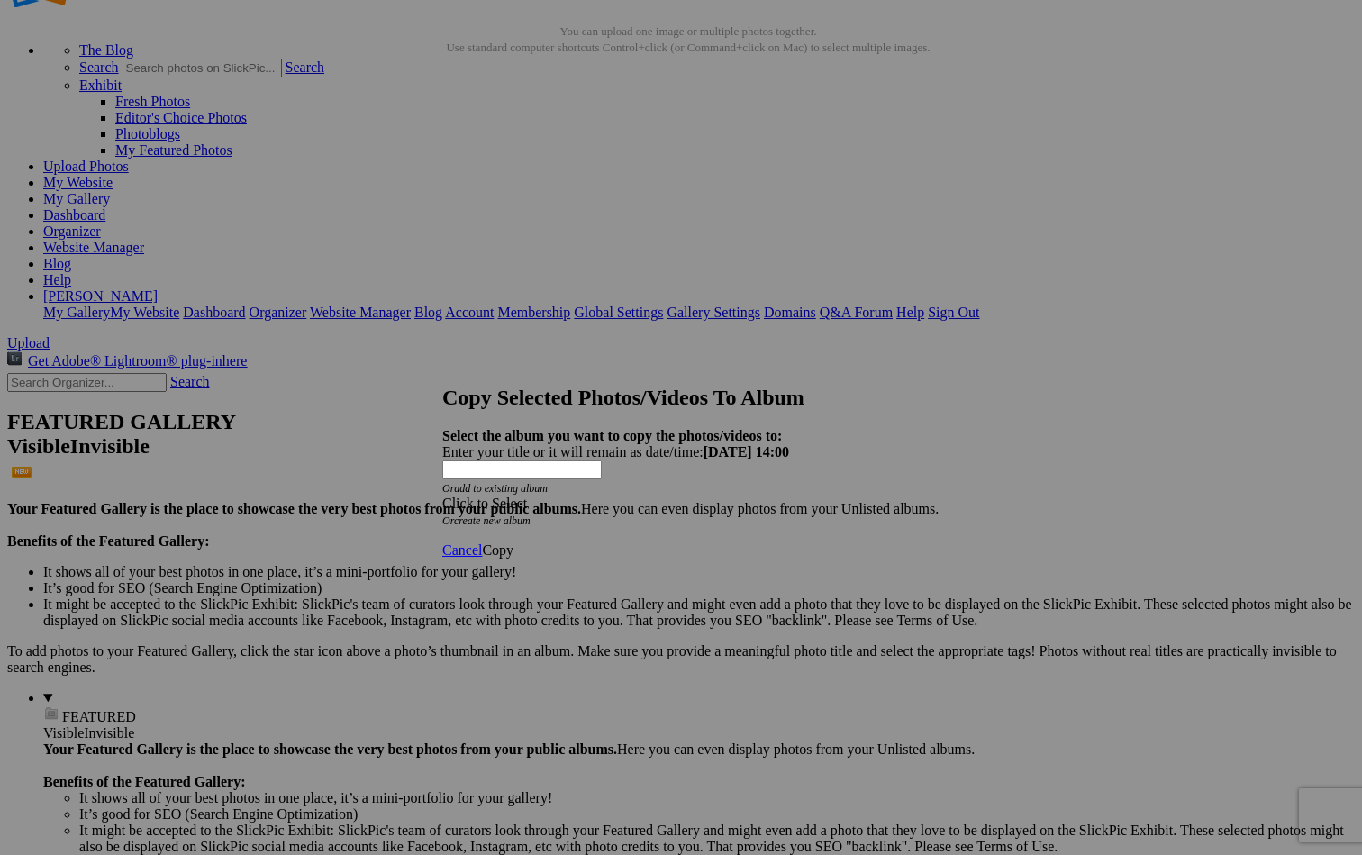
click at [758, 496] on div "Click to Select" at bounding box center [681, 504] width 478 height 16
click at [514, 542] on span "Copy" at bounding box center [498, 549] width 32 height 15
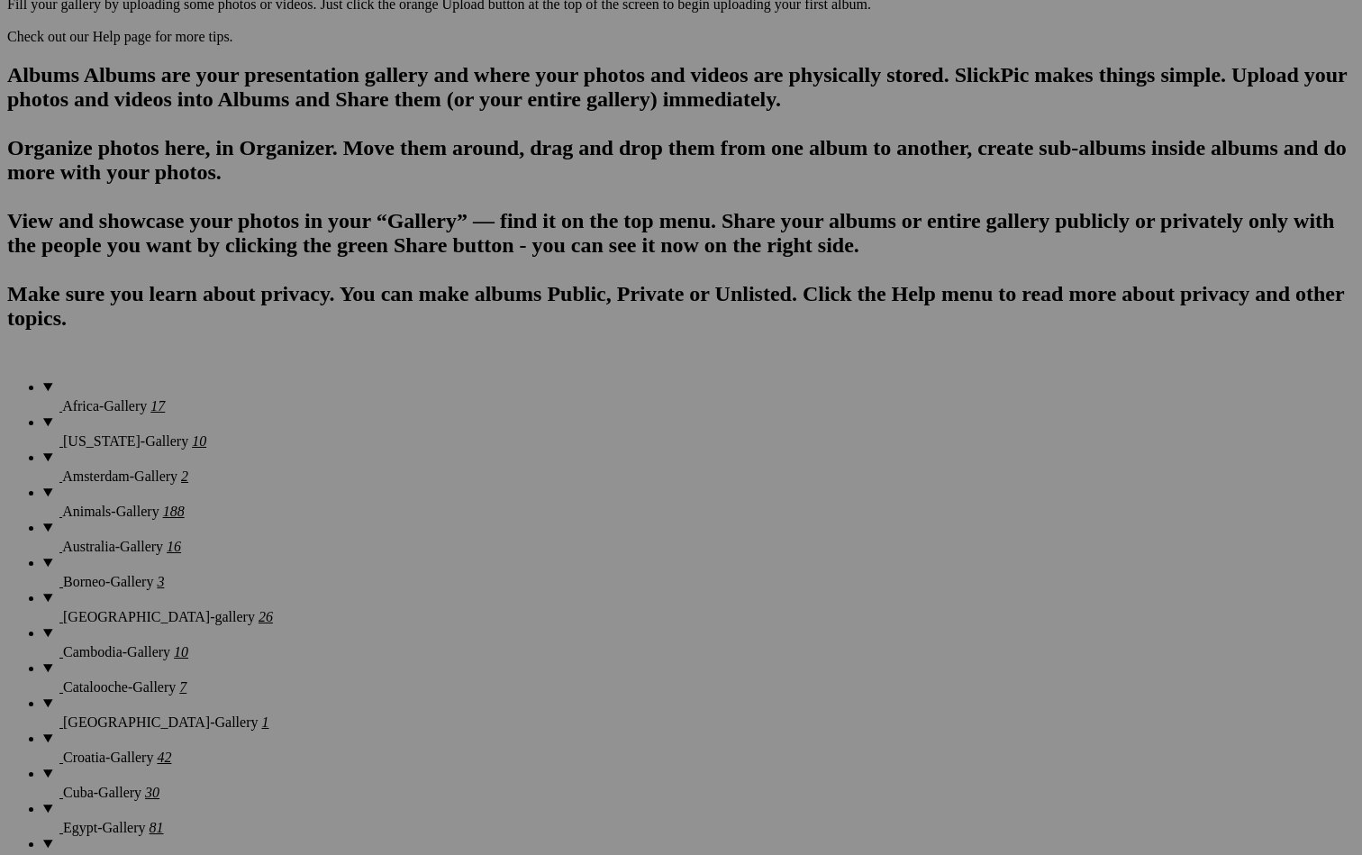
scroll to position [973, 0]
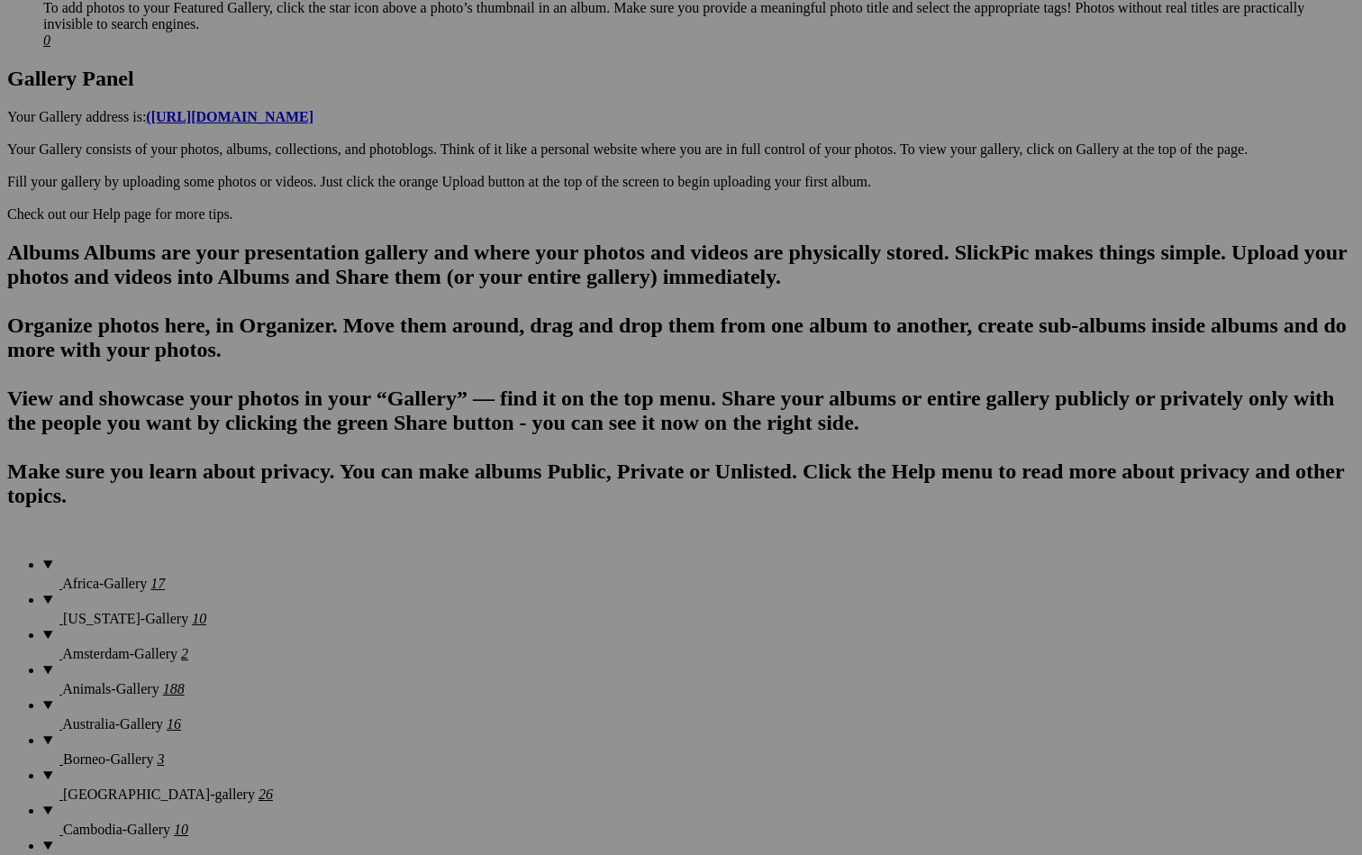
scroll to position [927, 0]
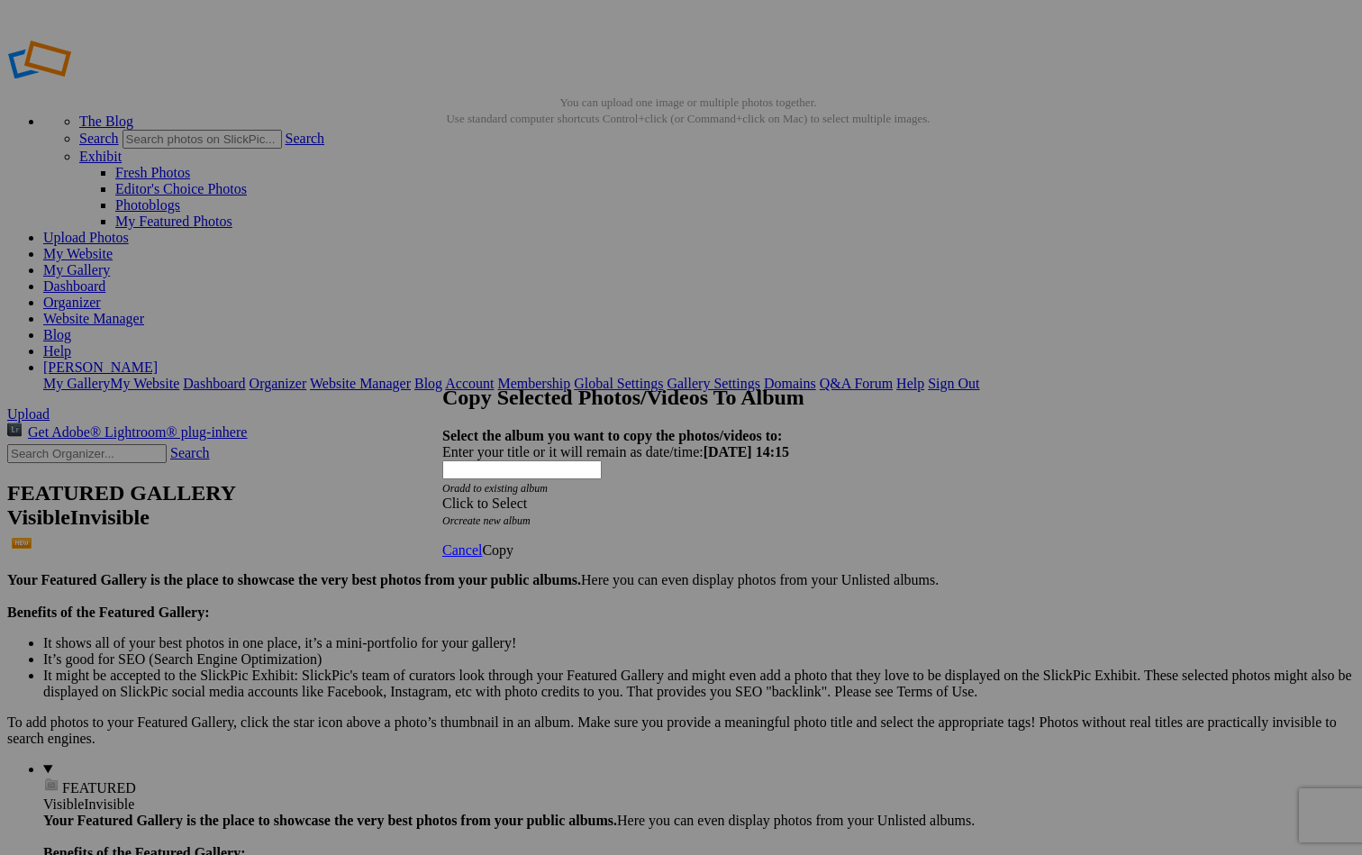
click at [667, 496] on div "Click to Select" at bounding box center [681, 504] width 478 height 16
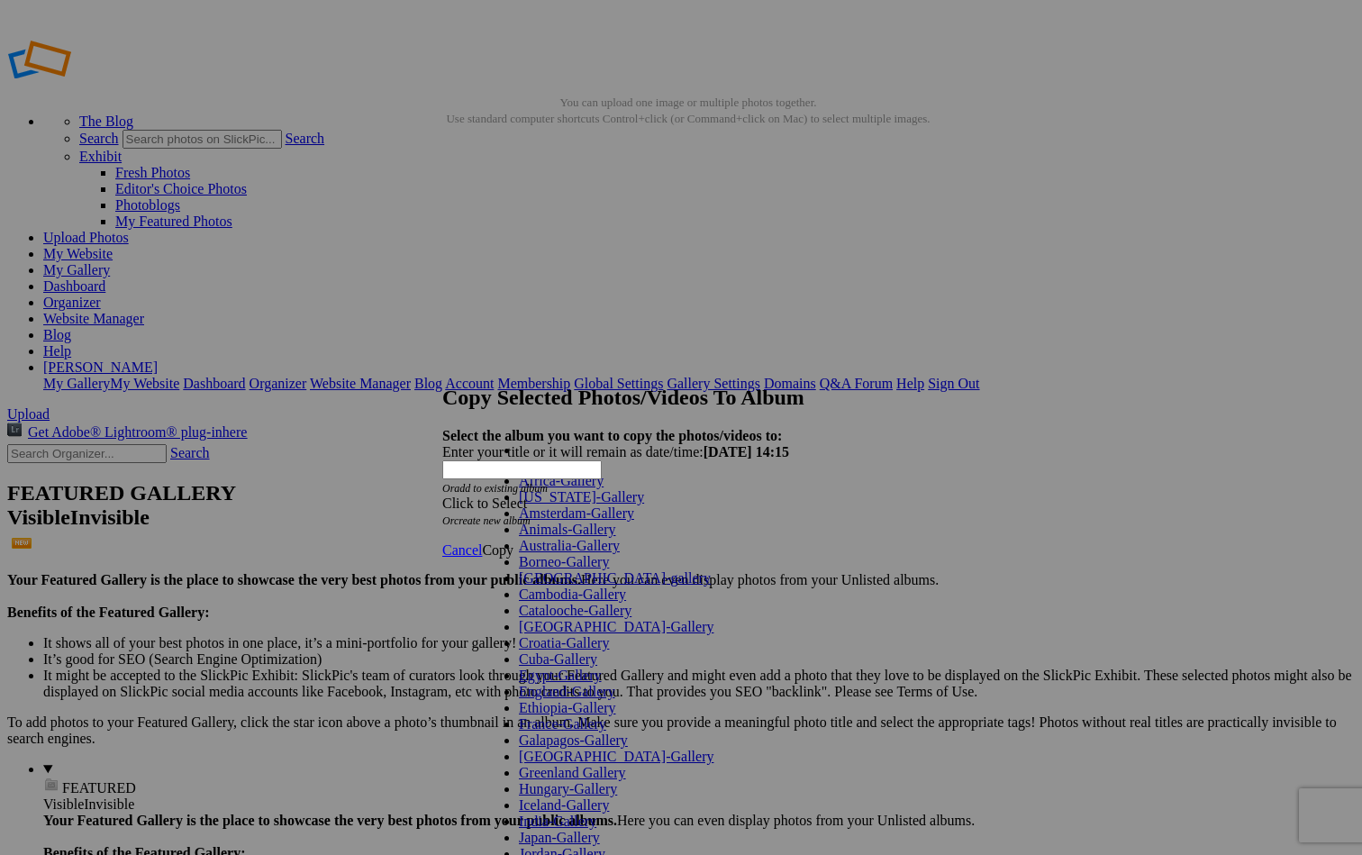
scroll to position [814, 0]
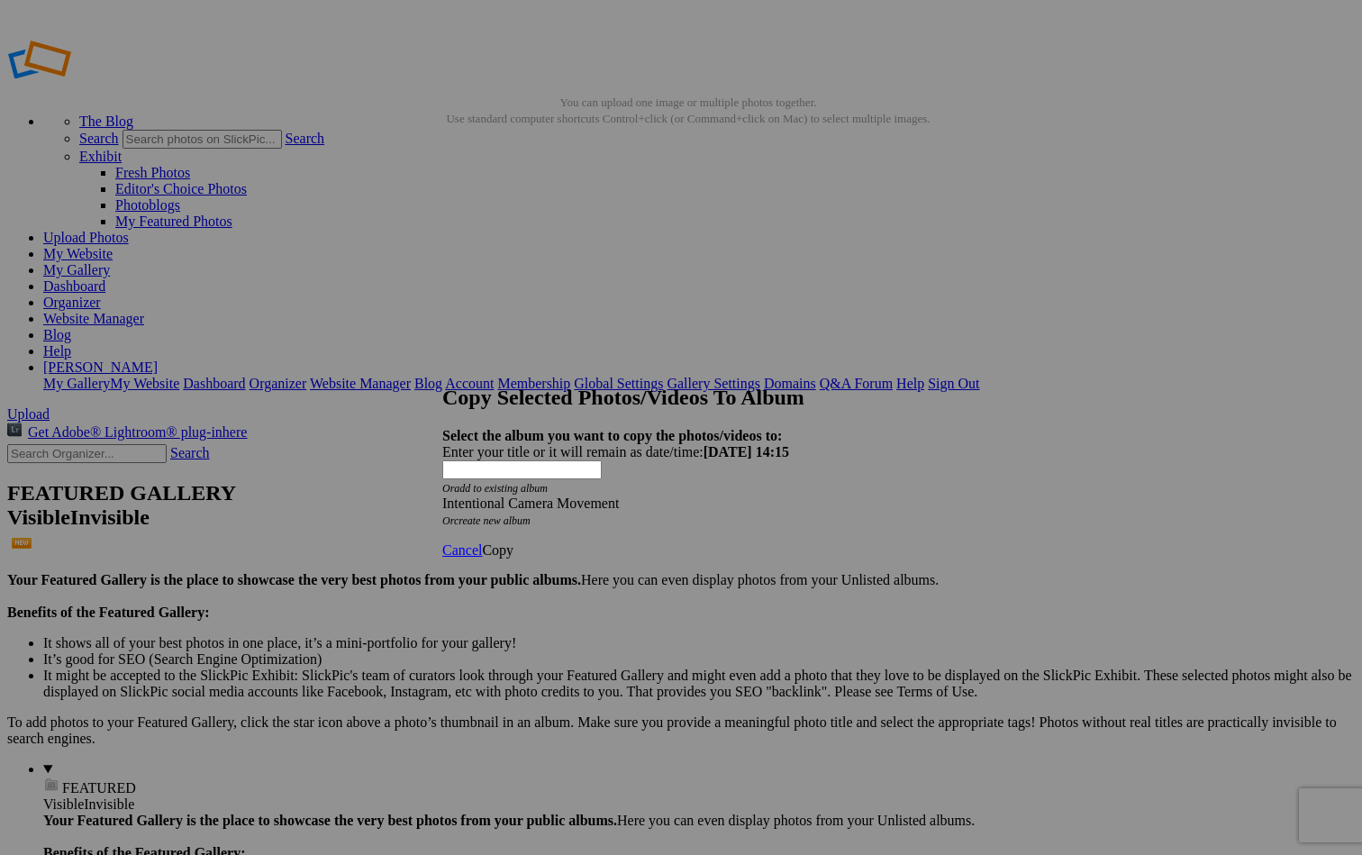
click at [514, 542] on link "Copy" at bounding box center [498, 549] width 32 height 15
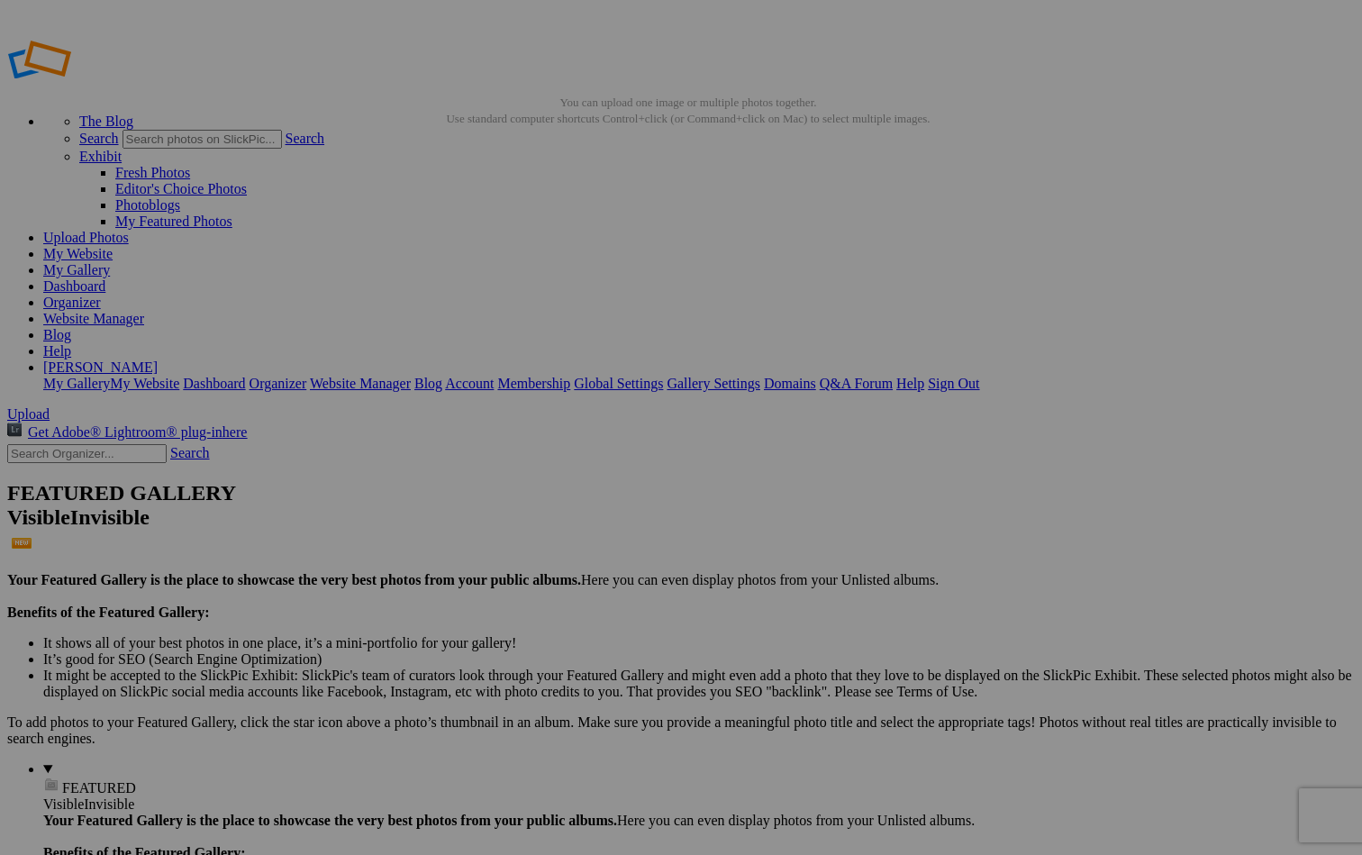
click at [50, 406] on span "Upload" at bounding box center [28, 413] width 42 height 15
